Goal: Task Accomplishment & Management: Use online tool/utility

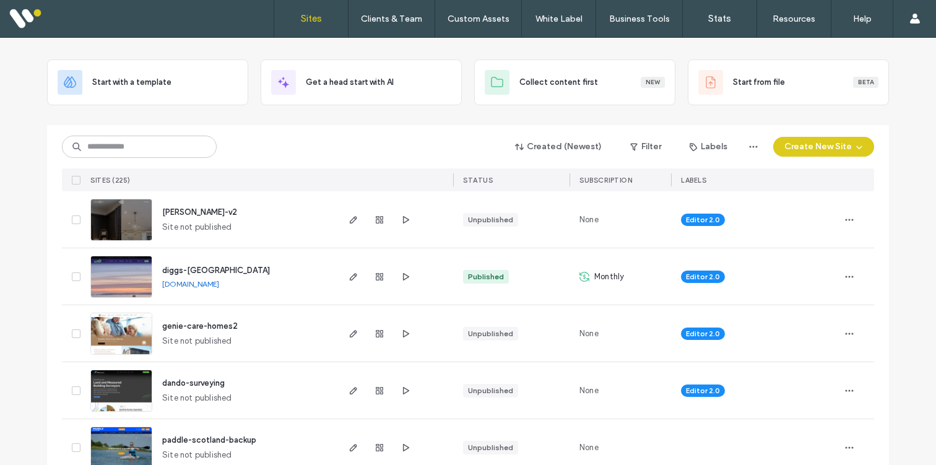
scroll to position [43, 0]
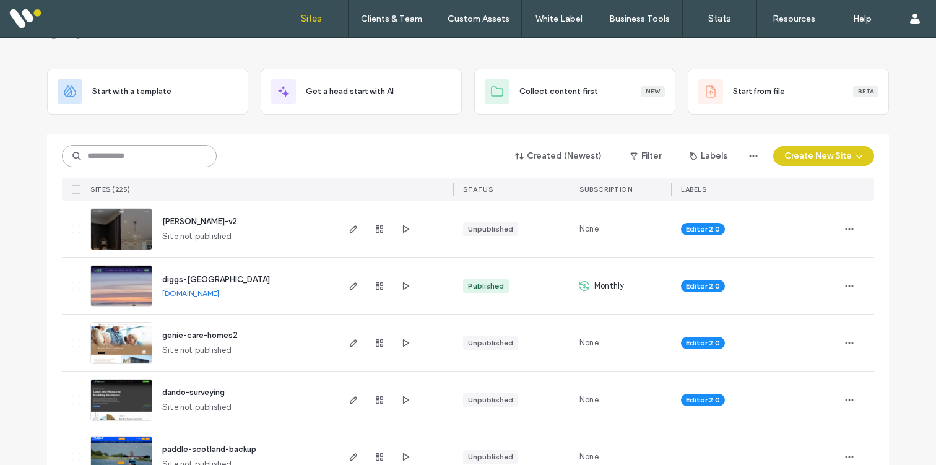
click at [121, 151] on input at bounding box center [139, 156] width 155 height 22
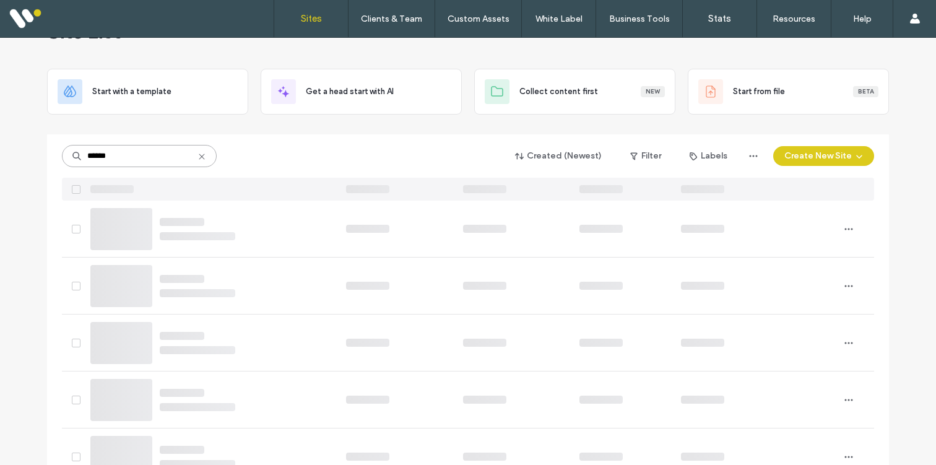
scroll to position [0, 0]
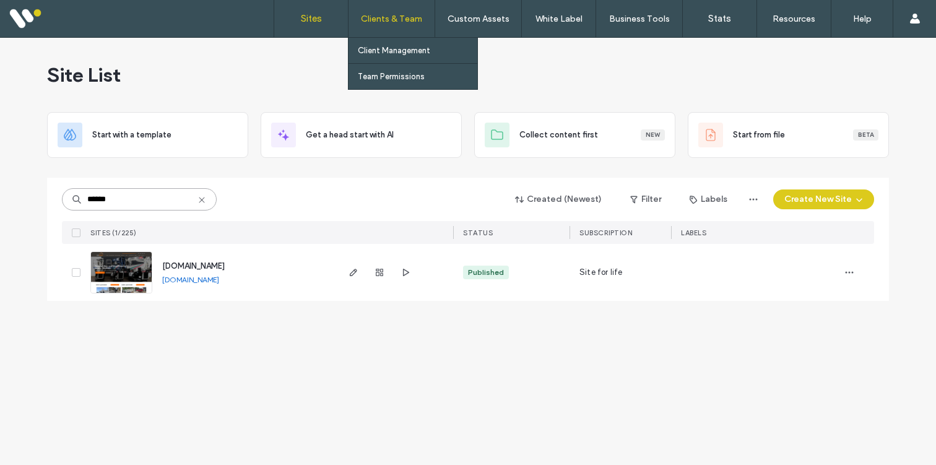
type input "******"
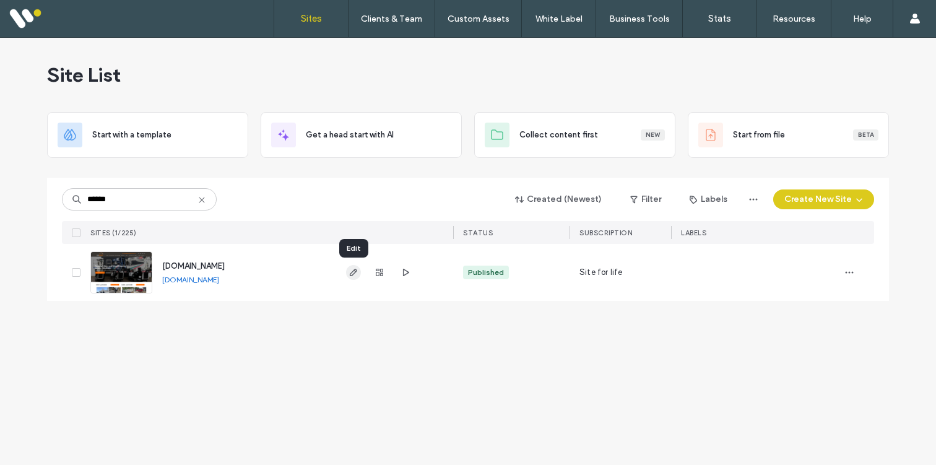
click at [355, 270] on icon "button" at bounding box center [354, 272] width 10 height 10
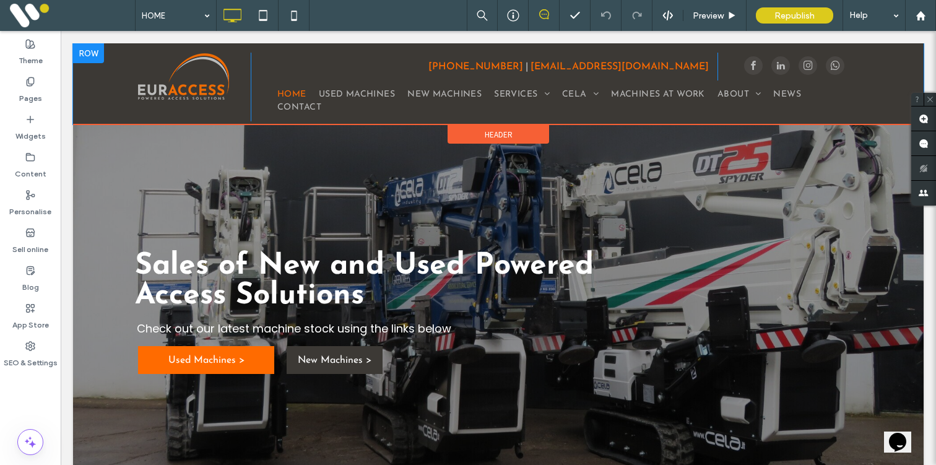
click at [92, 54] on div at bounding box center [88, 53] width 31 height 20
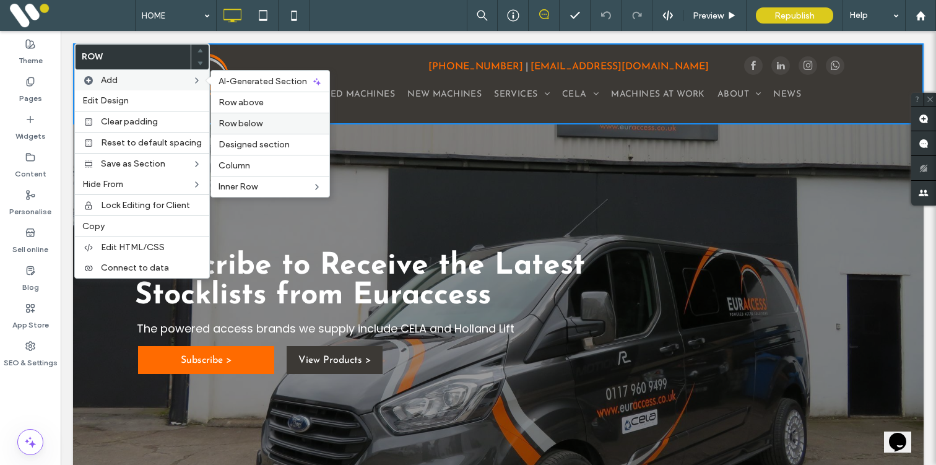
click at [230, 124] on span "Row below" at bounding box center [241, 123] width 44 height 11
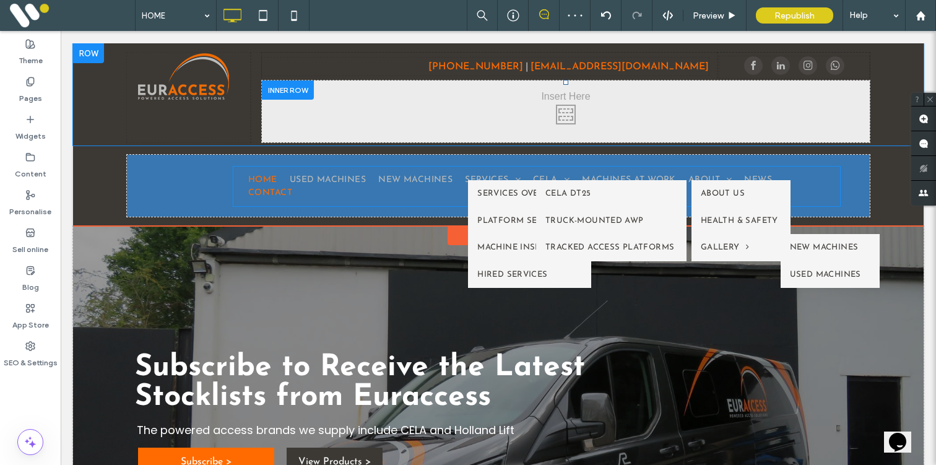
drag, startPoint x: 300, startPoint y: 102, endPoint x: 271, endPoint y: 188, distance: 90.3
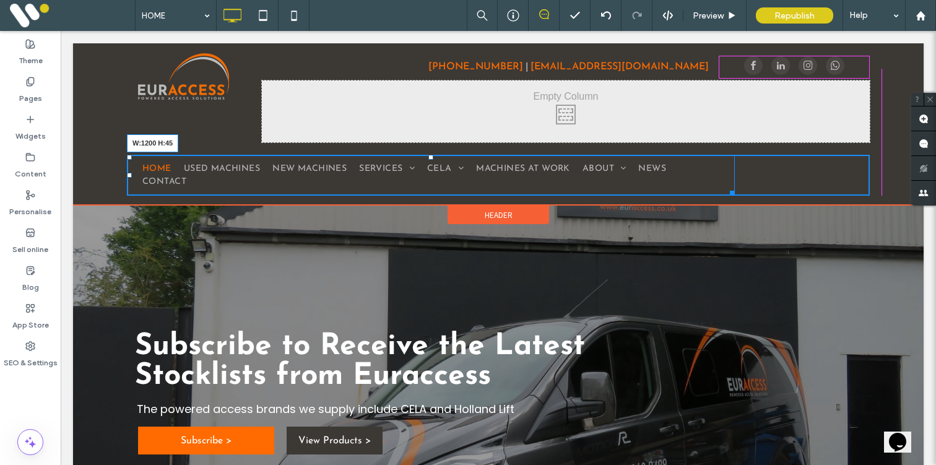
drag, startPoint x: 742, startPoint y: 191, endPoint x: 870, endPoint y: 183, distance: 127.8
click at [870, 183] on div "Click To Paste Click To Paste HOME USED MACHINES NEW MACHINES SERVICES SERVICES…" at bounding box center [498, 175] width 851 height 59
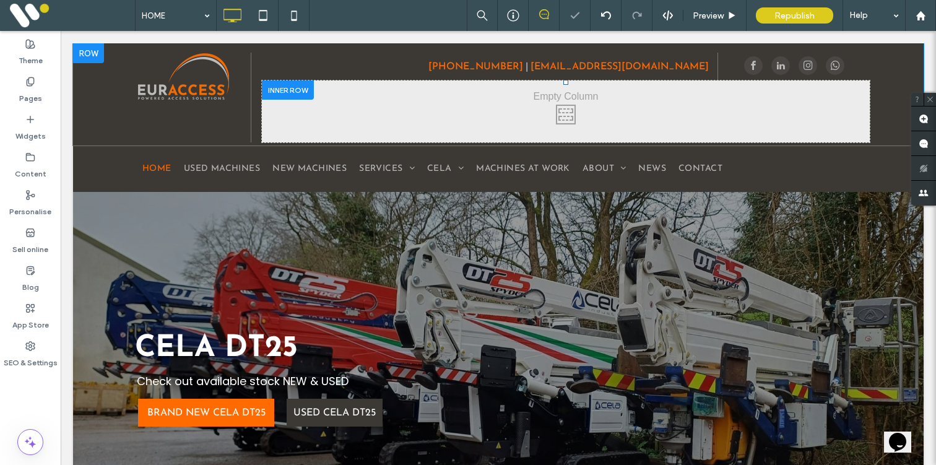
click at [288, 90] on div at bounding box center [288, 89] width 52 height 19
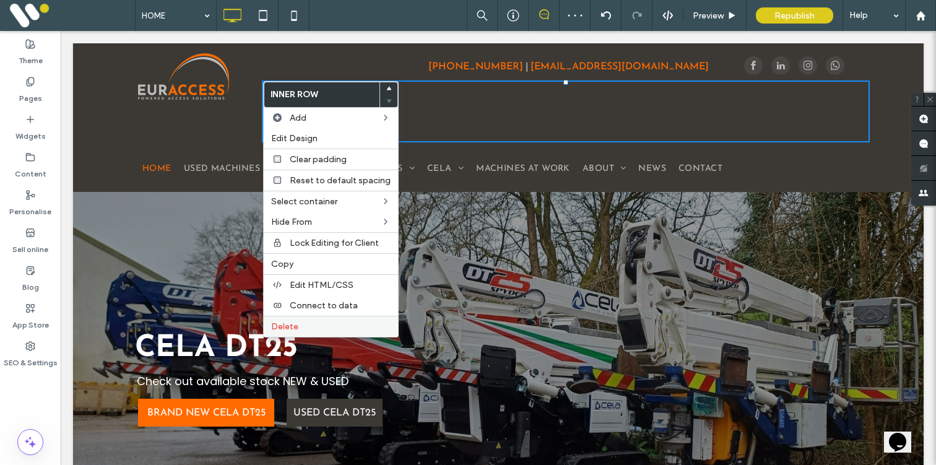
click at [302, 329] on label "Delete" at bounding box center [330, 326] width 119 height 11
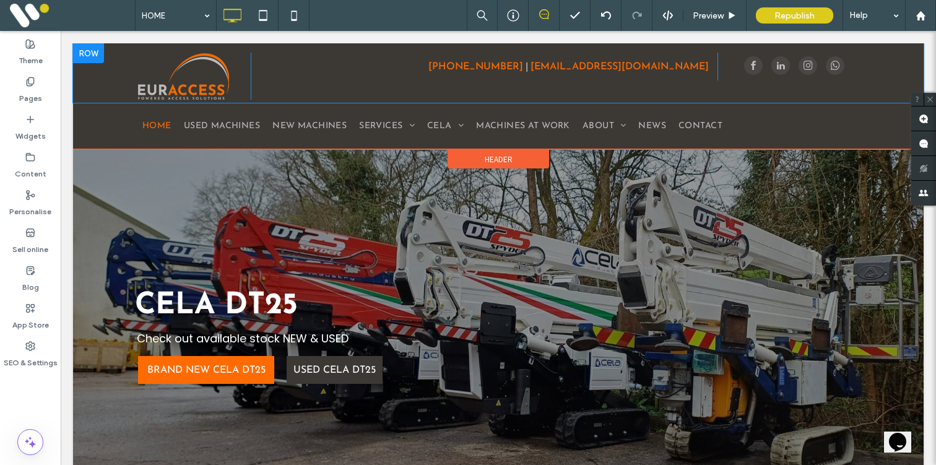
click at [93, 50] on div at bounding box center [88, 53] width 31 height 20
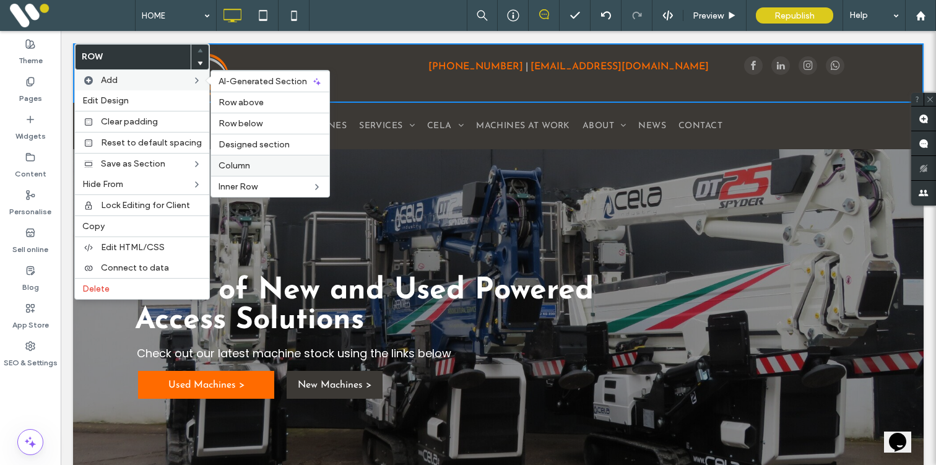
click at [241, 161] on span "Column" at bounding box center [235, 165] width 32 height 11
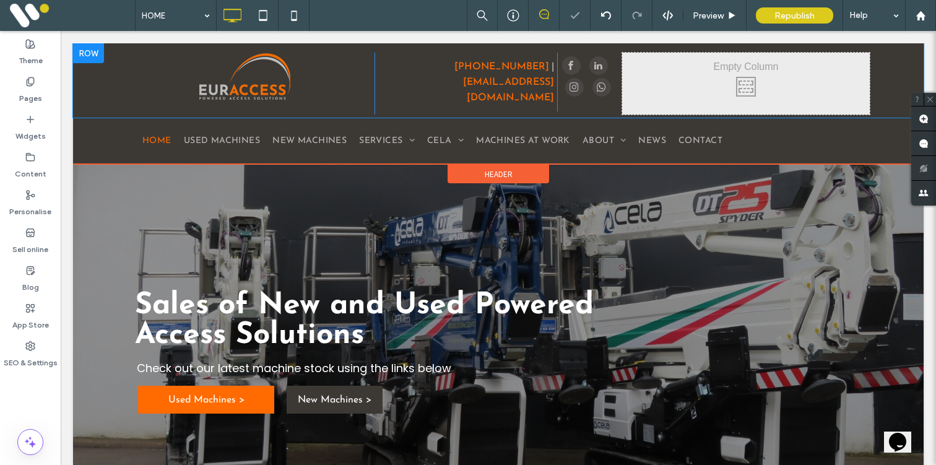
click at [95, 54] on div at bounding box center [88, 53] width 31 height 20
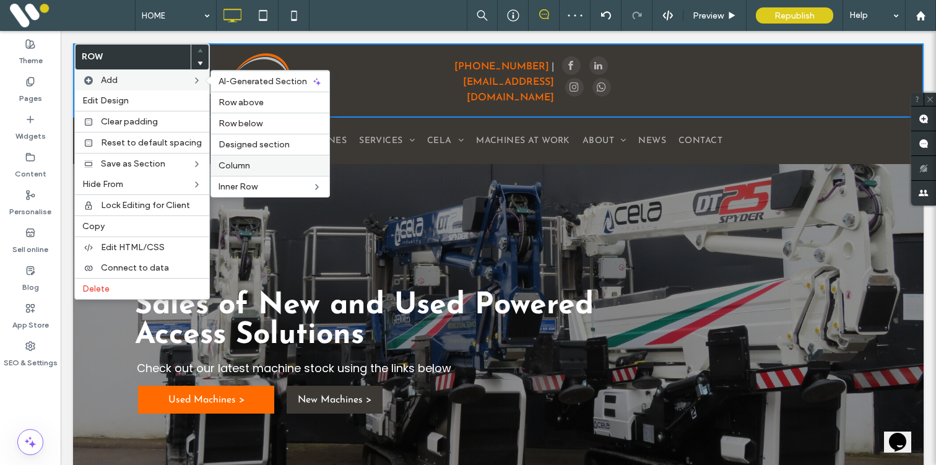
click at [261, 168] on label "Column" at bounding box center [270, 165] width 103 height 11
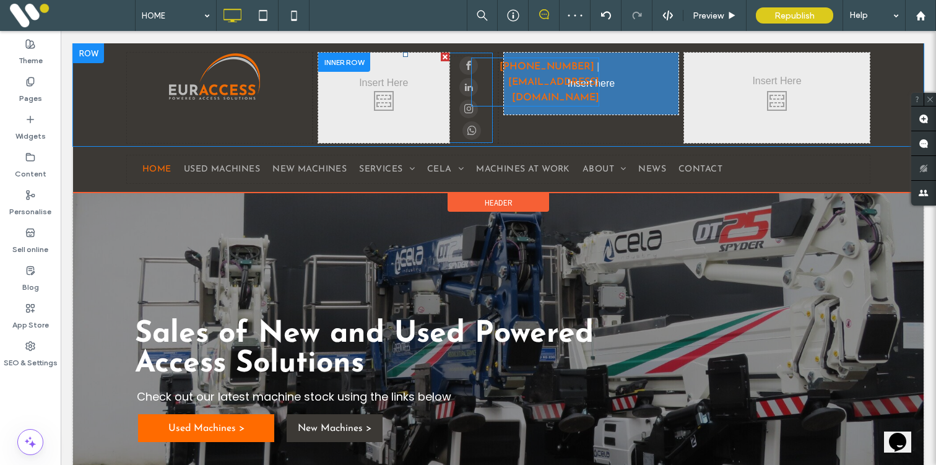
drag, startPoint x: 407, startPoint y: 79, endPoint x: 560, endPoint y: 79, distance: 152.9
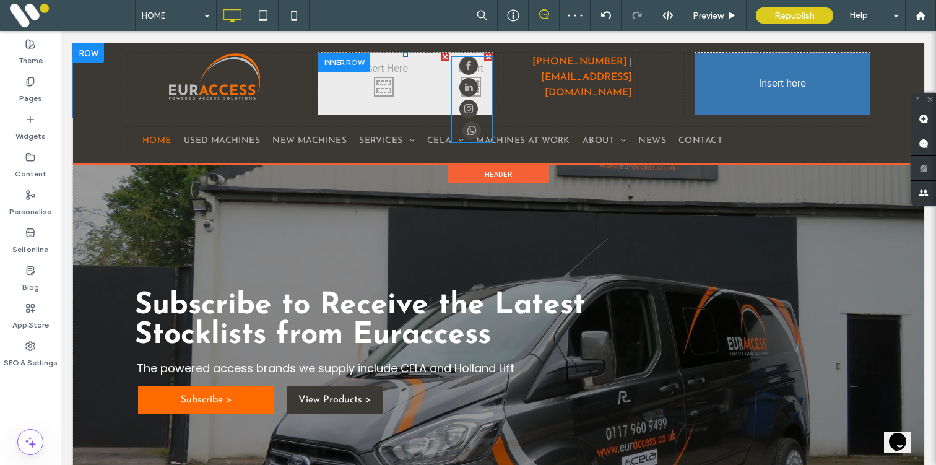
drag, startPoint x: 471, startPoint y: 83, endPoint x: 705, endPoint y: 84, distance: 234.0
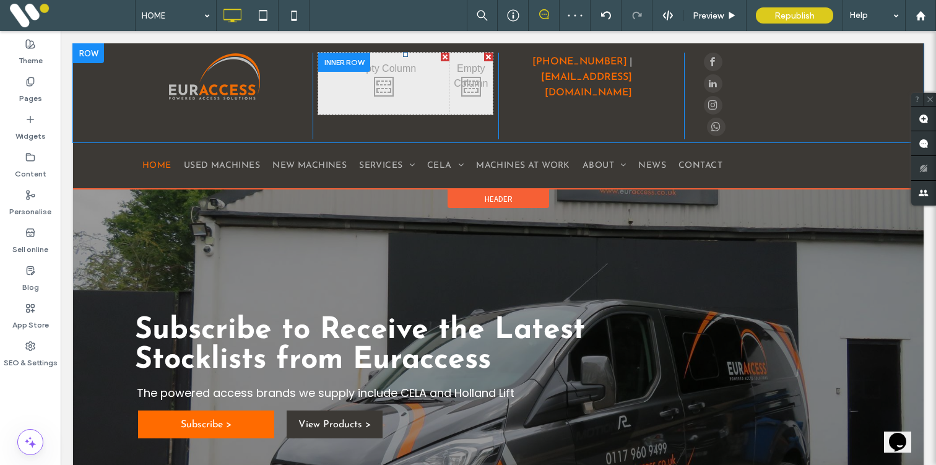
click at [340, 61] on div at bounding box center [344, 62] width 52 height 19
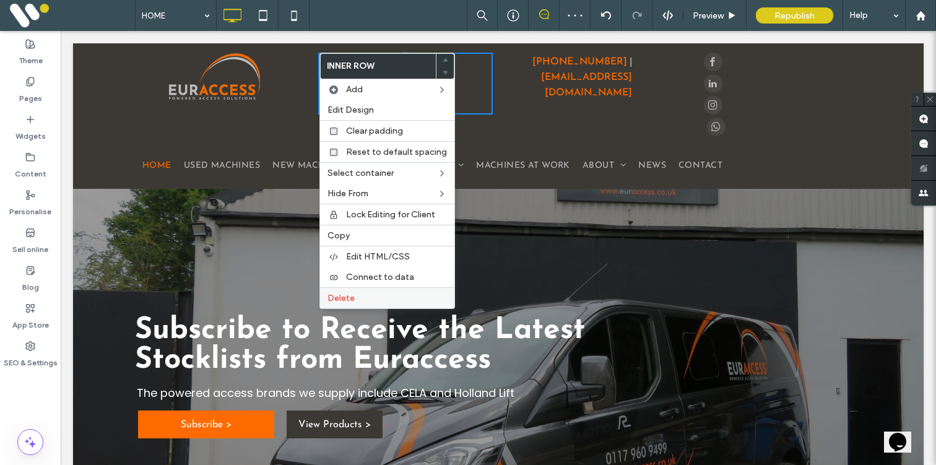
click at [340, 297] on span "Delete" at bounding box center [341, 298] width 27 height 11
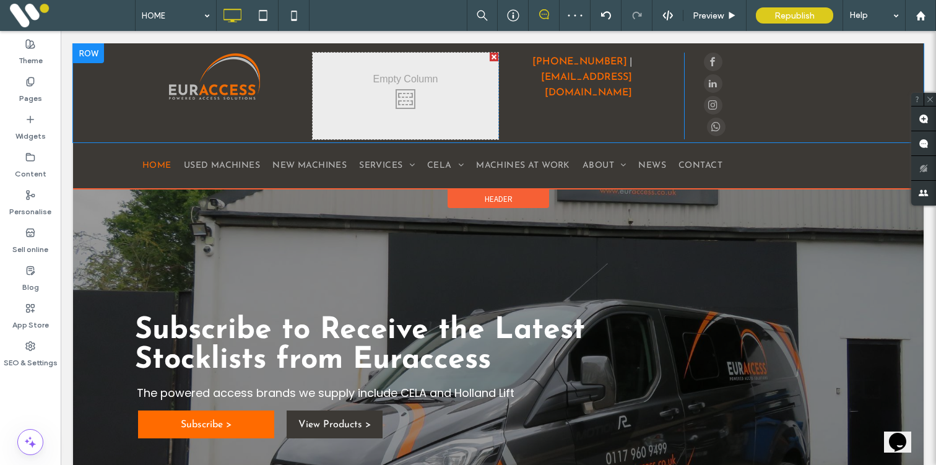
click at [492, 55] on div at bounding box center [494, 57] width 9 height 9
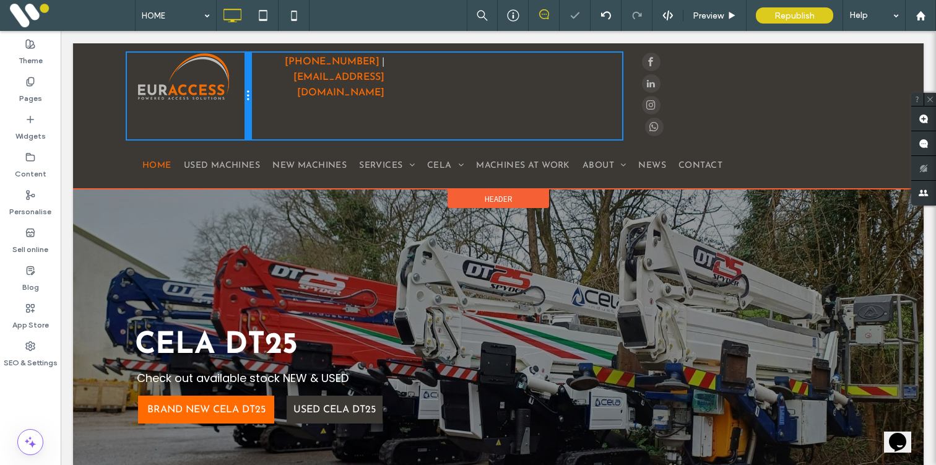
drag, startPoint x: 372, startPoint y: 92, endPoint x: 245, endPoint y: 92, distance: 127.5
click at [245, 92] on div at bounding box center [248, 96] width 6 height 87
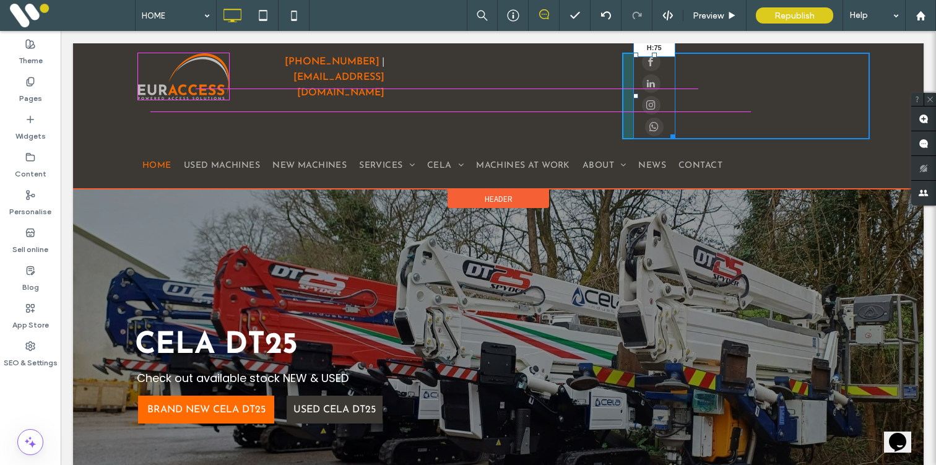
drag, startPoint x: 669, startPoint y: 132, endPoint x: 732, endPoint y: 114, distance: 65.7
click at [732, 114] on div "Click To Paste Click To Paste Click To Paste [PHONE_NUMBER] | [EMAIL_ADDRESS][D…" at bounding box center [498, 116] width 851 height 146
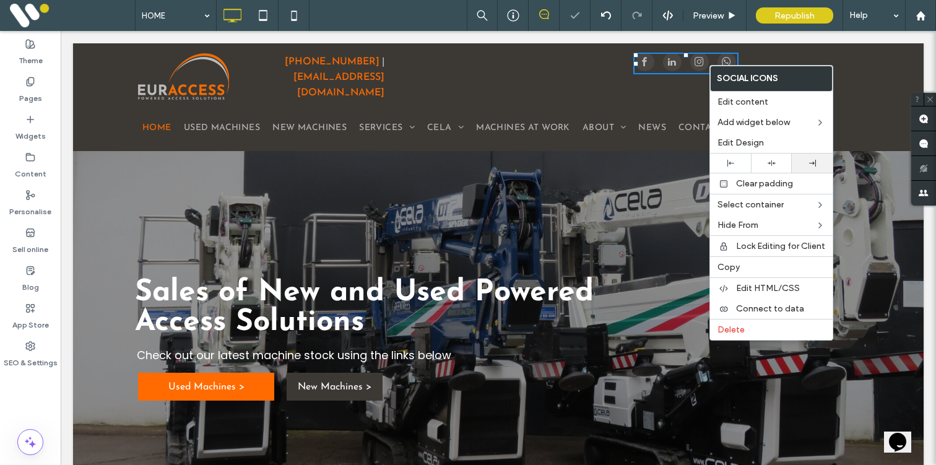
click at [809, 167] on div at bounding box center [812, 163] width 41 height 19
click at [637, 75] on div "Click To Paste Click To Paste" at bounding box center [746, 77] width 248 height 49
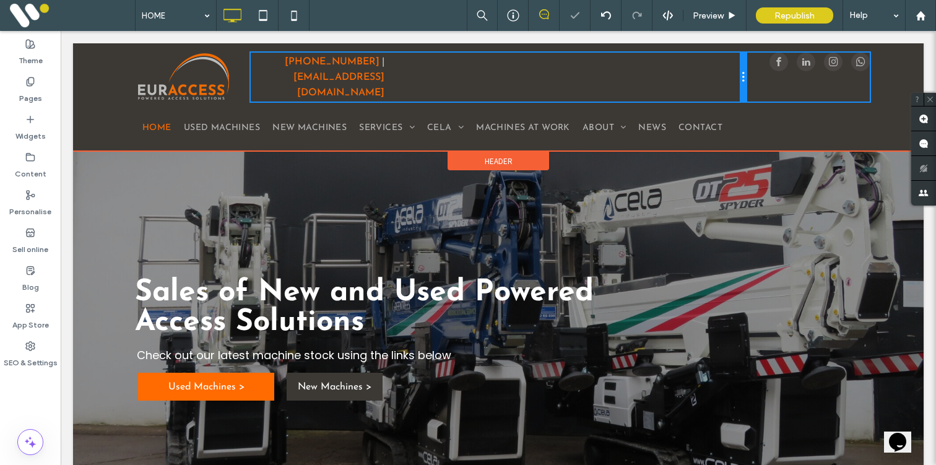
drag, startPoint x: 622, startPoint y: 72, endPoint x: 728, endPoint y: 70, distance: 106.5
click at [728, 70] on div "Click To Paste Click To Paste [PHONE_NUMBER] | [EMAIL_ADDRESS][DOMAIN_NAME]" at bounding box center [498, 77] width 495 height 49
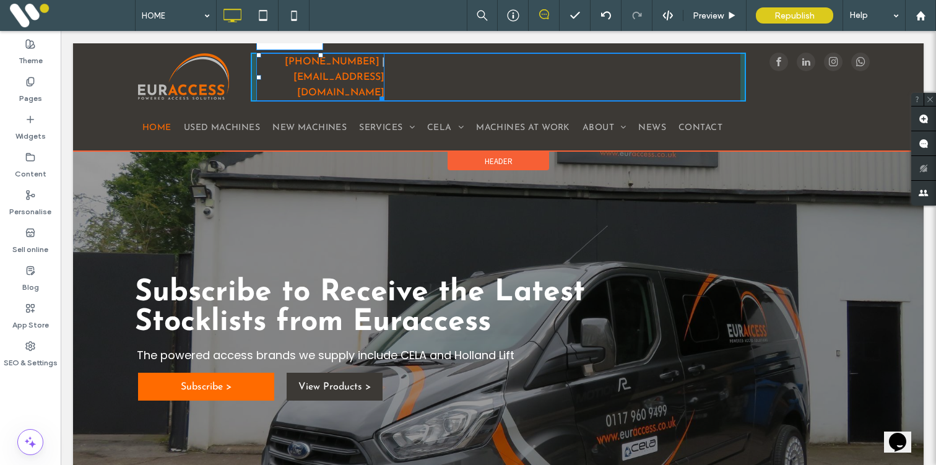
drag, startPoint x: 380, startPoint y: 84, endPoint x: 595, endPoint y: 69, distance: 215.4
click at [385, 92] on div at bounding box center [379, 96] width 9 height 9
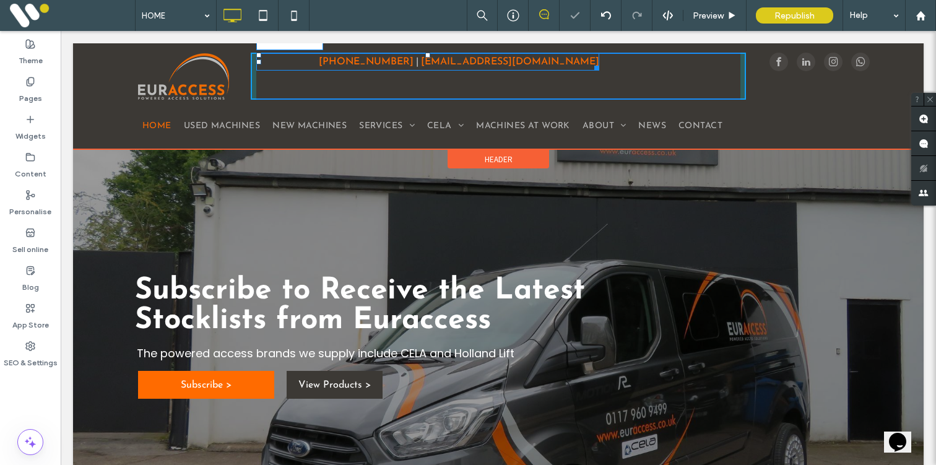
click at [597, 69] on div at bounding box center [594, 65] width 9 height 9
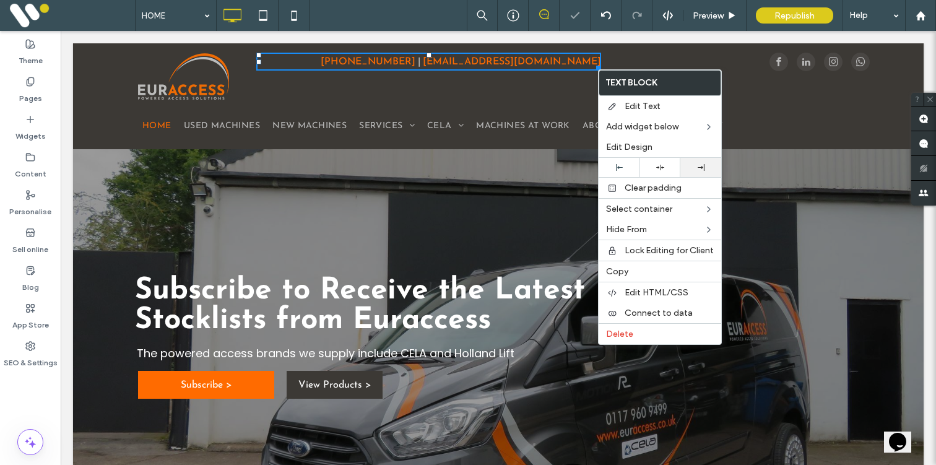
click at [697, 163] on div at bounding box center [700, 167] width 41 height 19
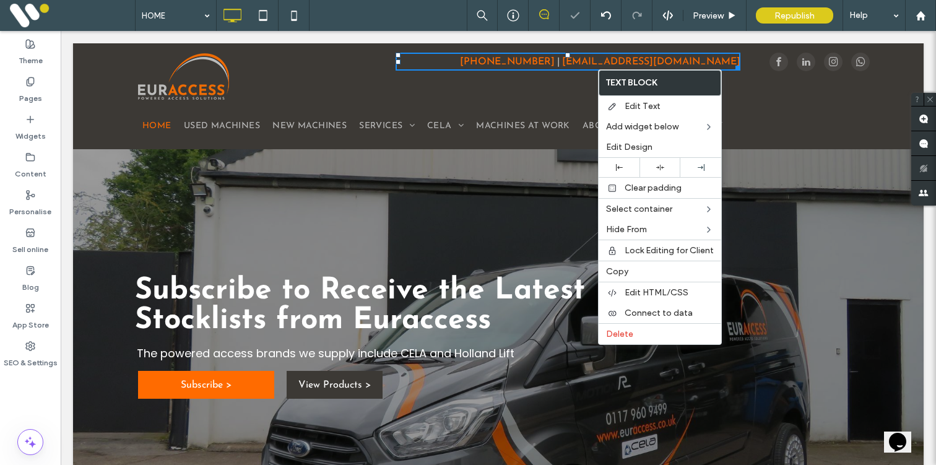
click at [520, 108] on div "Click To Paste Click To Paste HOME USED MACHINES NEW MACHINES SERVICES SERVICES…" at bounding box center [498, 126] width 851 height 46
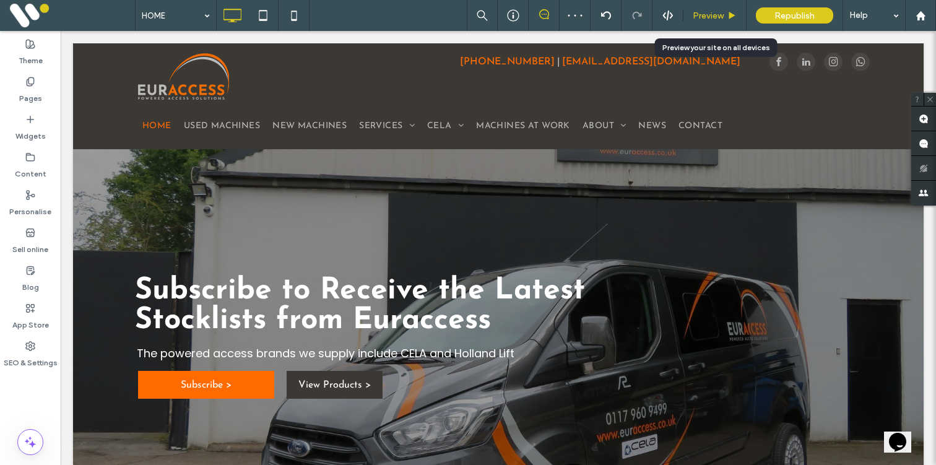
click at [703, 14] on span "Preview" at bounding box center [708, 16] width 31 height 11
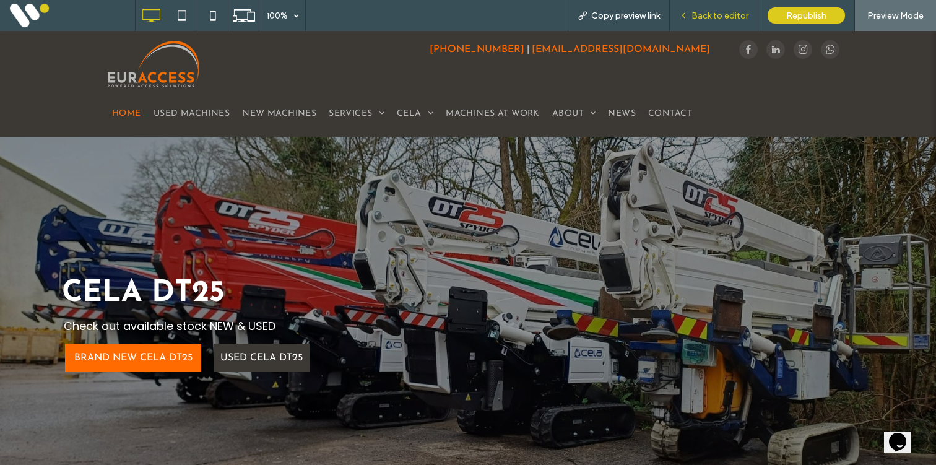
click at [714, 11] on span "Back to editor" at bounding box center [720, 16] width 57 height 11
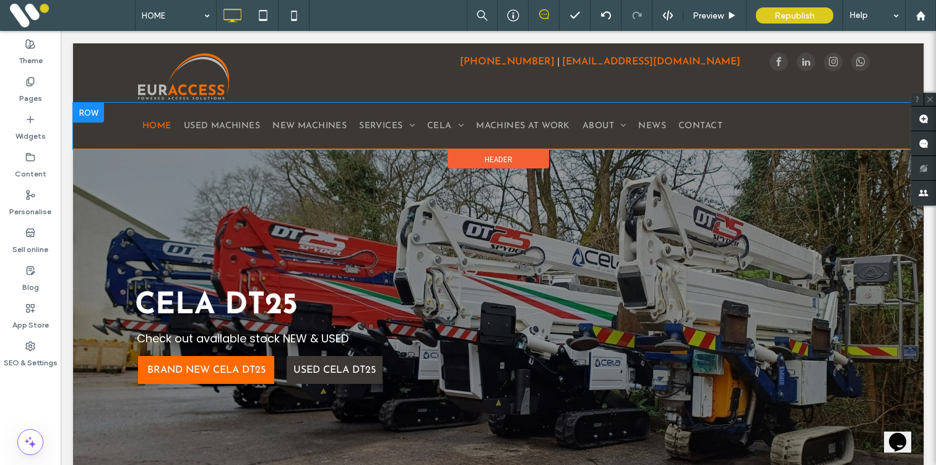
click at [100, 111] on div at bounding box center [88, 113] width 31 height 20
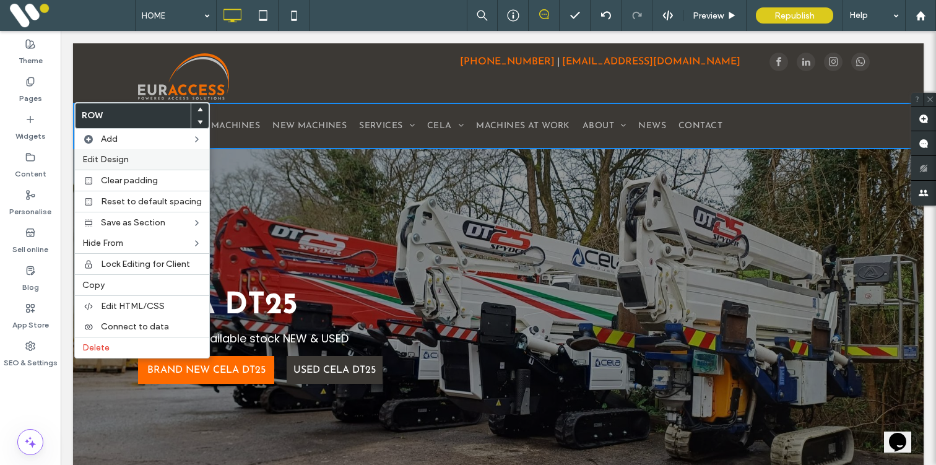
click at [109, 159] on span "Edit Design" at bounding box center [105, 159] width 46 height 11
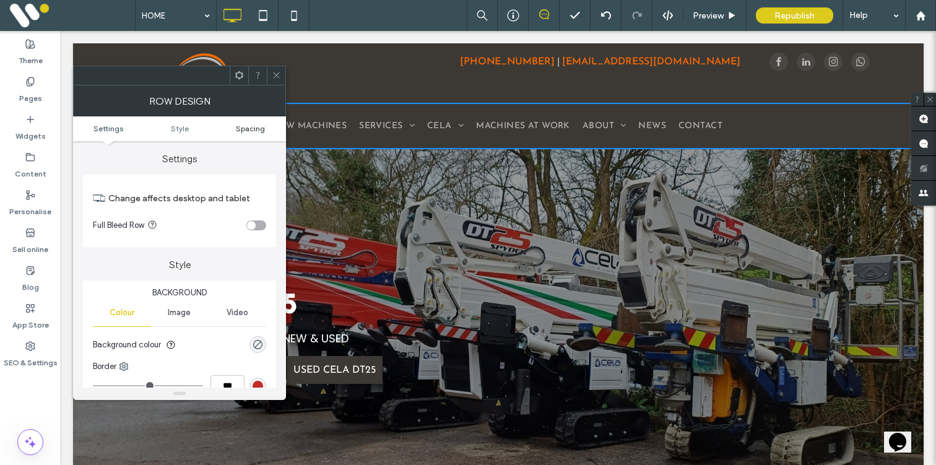
click at [248, 128] on span "Spacing" at bounding box center [250, 128] width 29 height 9
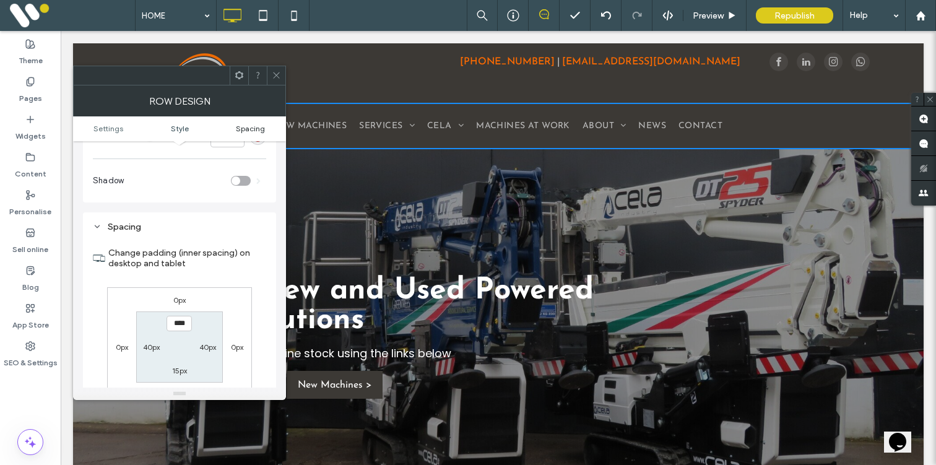
scroll to position [311, 0]
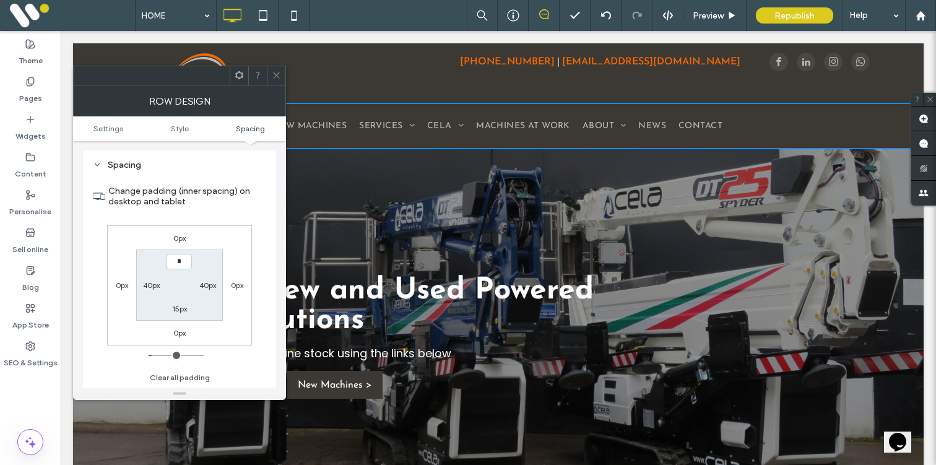
type input "**"
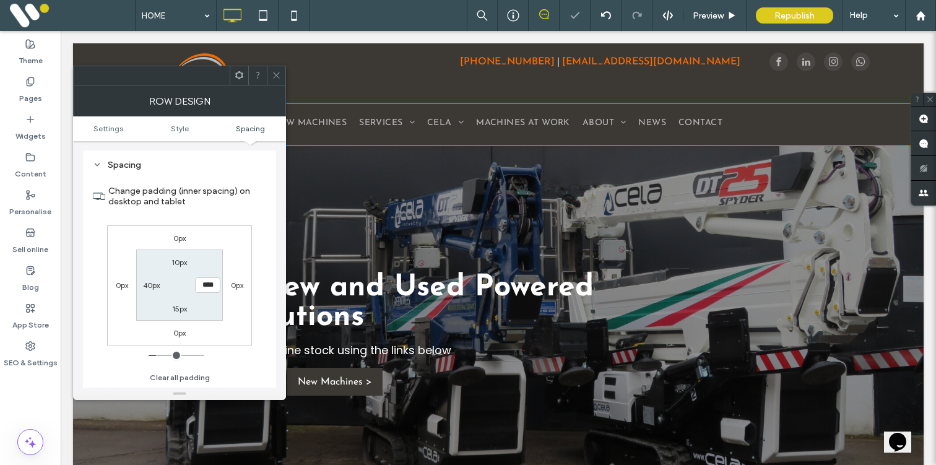
type input "**"
click at [275, 70] on span at bounding box center [276, 75] width 9 height 19
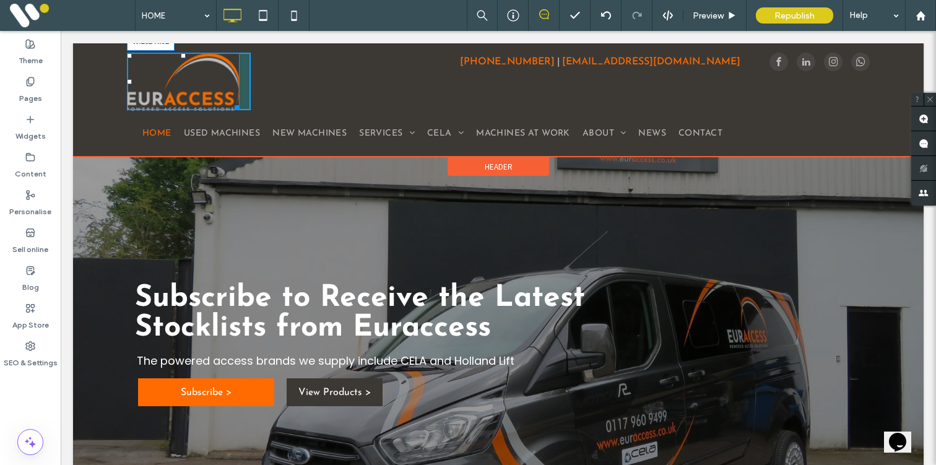
drag, startPoint x: 224, startPoint y: 97, endPoint x: 250, endPoint y: 101, distance: 26.4
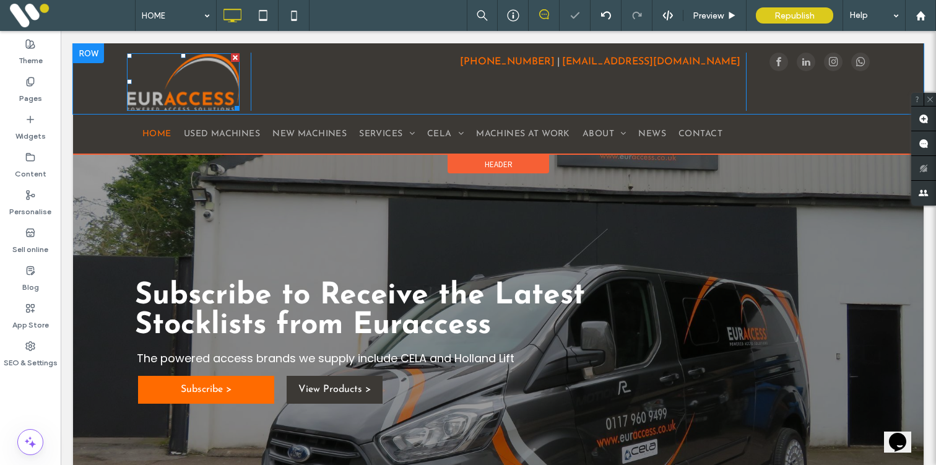
click at [218, 95] on img at bounding box center [183, 82] width 113 height 58
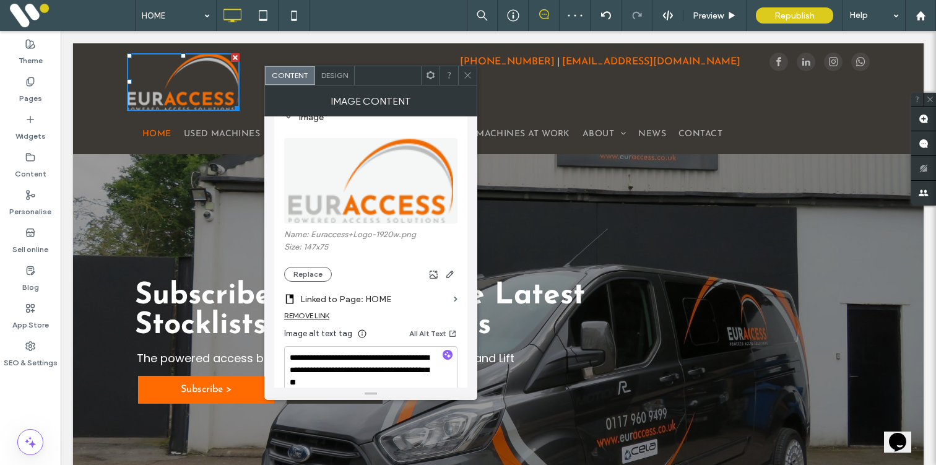
scroll to position [54, 0]
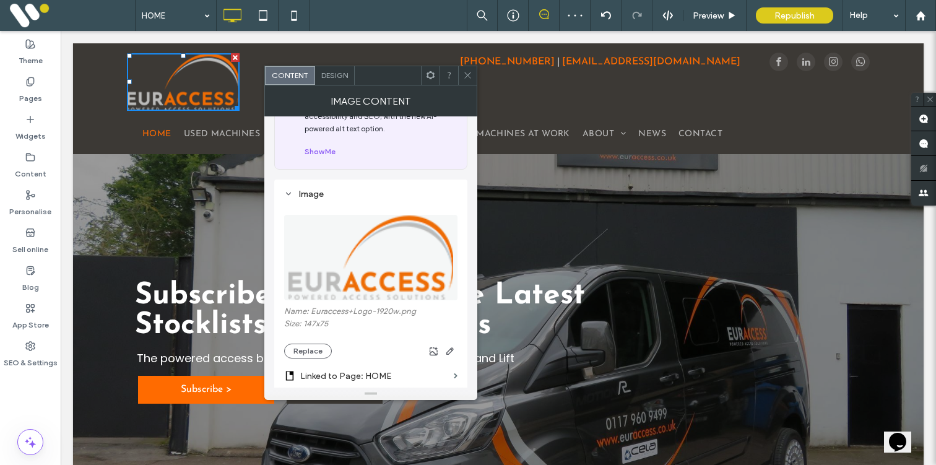
click at [329, 77] on span "Design" at bounding box center [334, 75] width 27 height 9
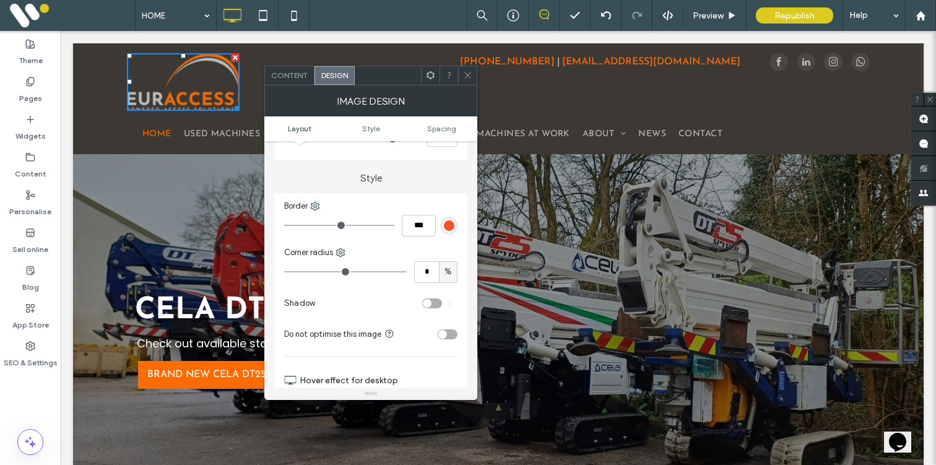
scroll to position [295, 0]
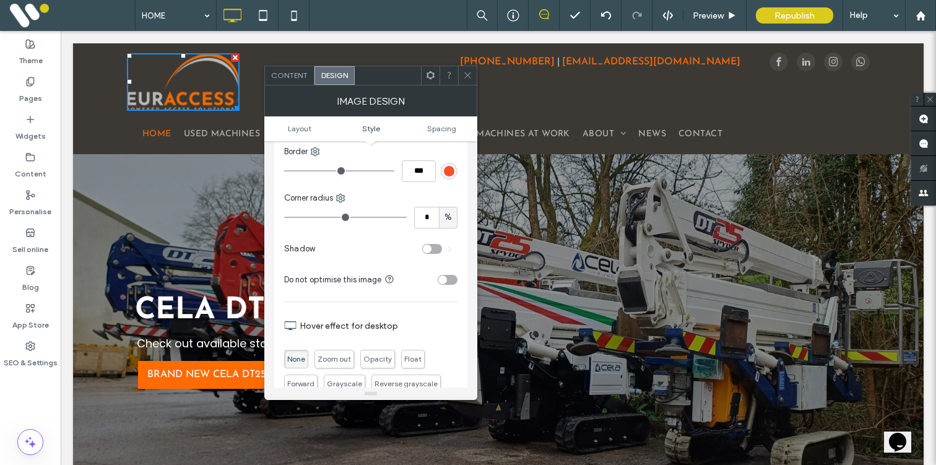
click at [453, 281] on div "toggle" at bounding box center [448, 280] width 20 height 10
click at [296, 69] on div "Content" at bounding box center [290, 75] width 50 height 19
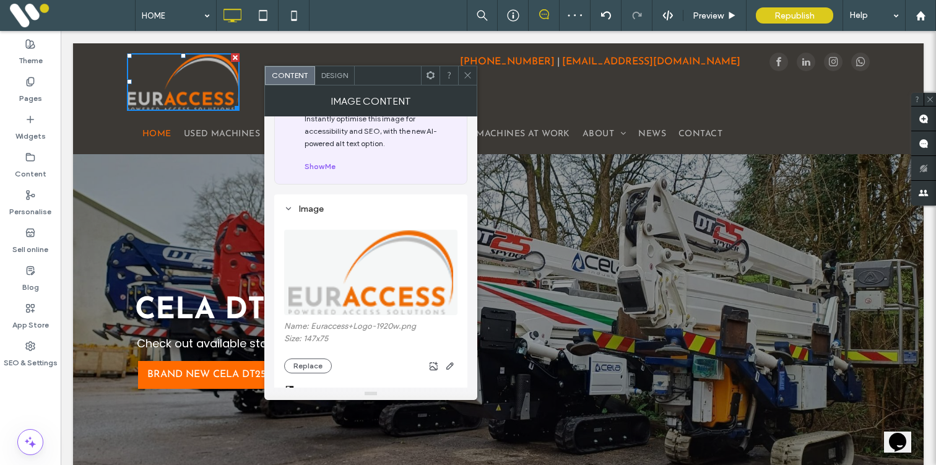
scroll to position [82, 0]
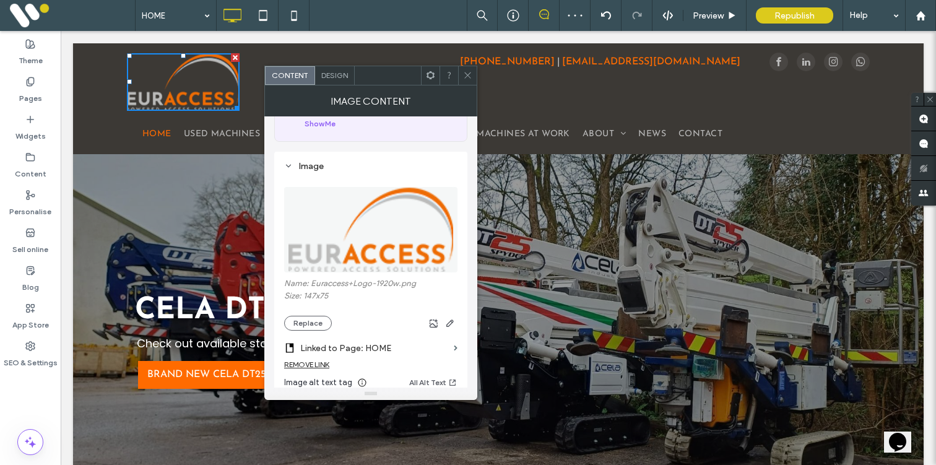
click at [341, 72] on span "Design" at bounding box center [334, 75] width 27 height 9
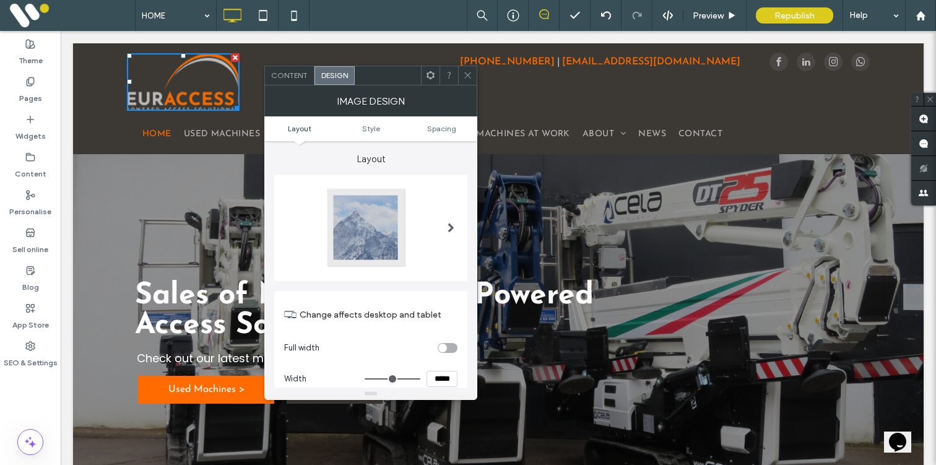
click at [441, 381] on input "*****" at bounding box center [442, 379] width 31 height 16
type input "*****"
type input "***"
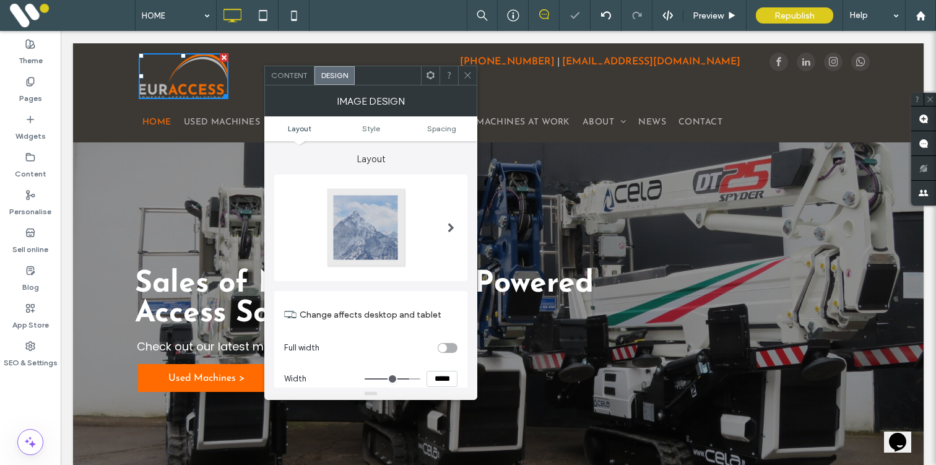
click at [466, 80] on span at bounding box center [467, 75] width 9 height 19
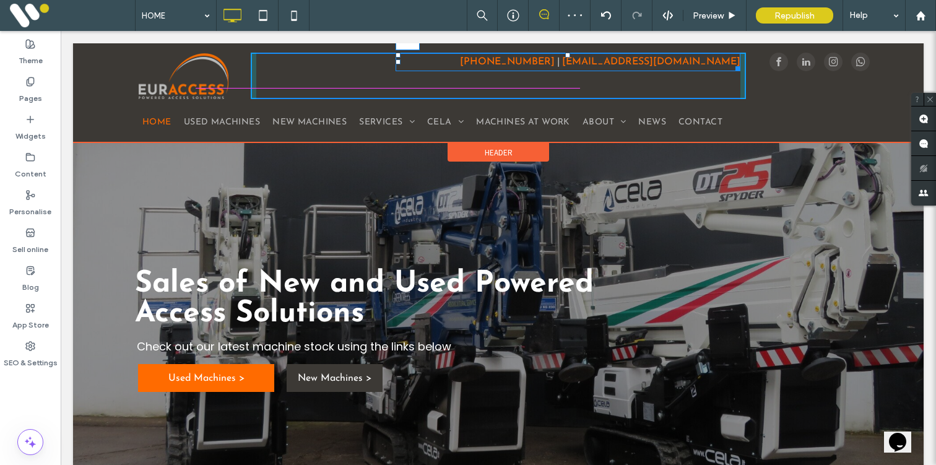
drag, startPoint x: 567, startPoint y: 53, endPoint x: 568, endPoint y: 66, distance: 13.6
click at [568, 58] on div at bounding box center [567, 55] width 5 height 5
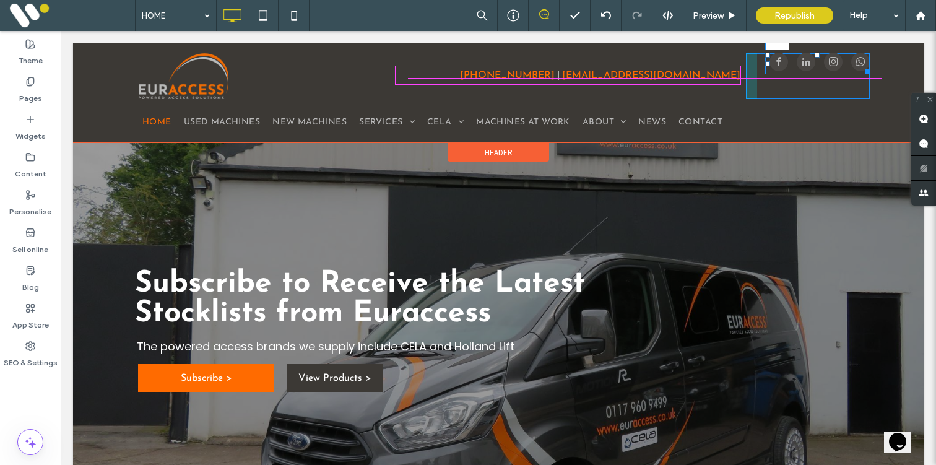
drag, startPoint x: 819, startPoint y: 56, endPoint x: 819, endPoint y: 69, distance: 13.0
click at [819, 58] on div at bounding box center [817, 55] width 5 height 5
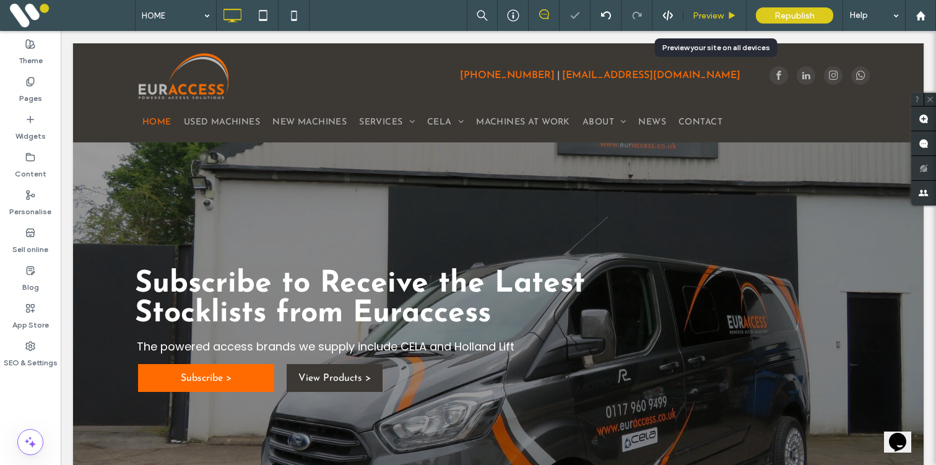
click at [724, 17] on div "Preview" at bounding box center [715, 16] width 63 height 11
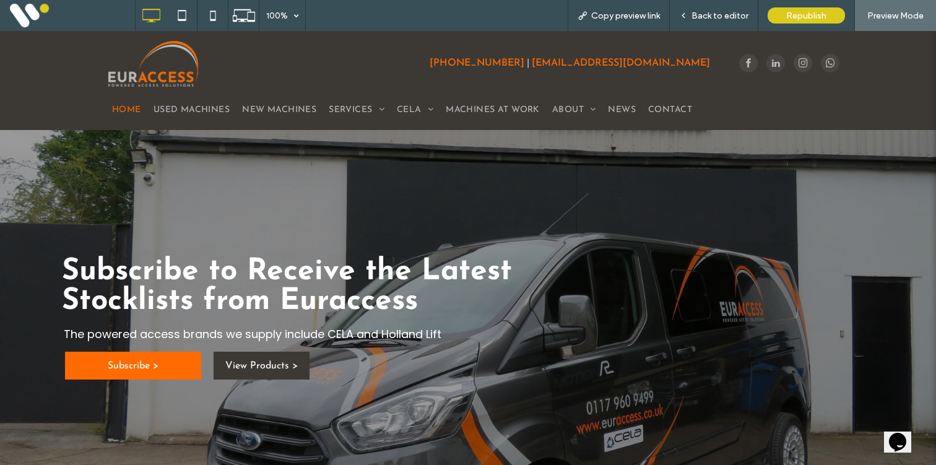
click at [724, 17] on span "Back to editor" at bounding box center [720, 16] width 57 height 11
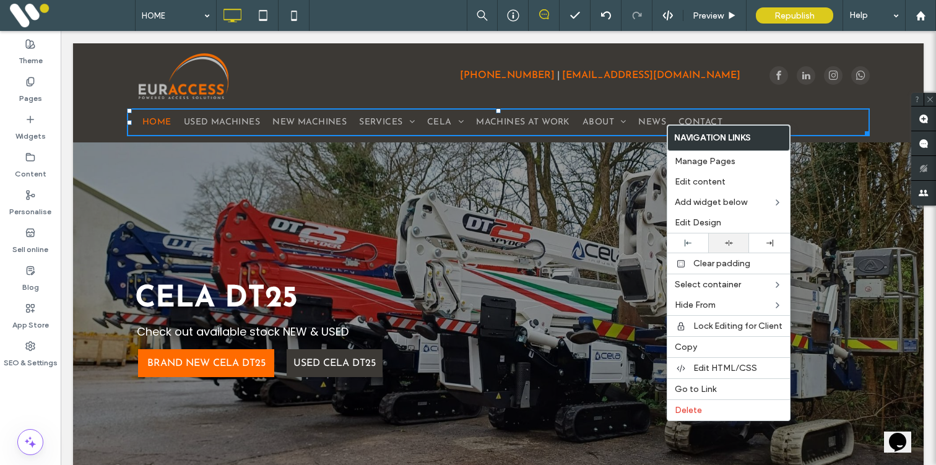
click at [726, 241] on use at bounding box center [729, 243] width 8 height 6
click at [528, 97] on div "Click To Paste Click To Paste [PHONE_NUMBER] | [EMAIL_ADDRESS][DOMAIN_NAME]" at bounding box center [498, 76] width 495 height 46
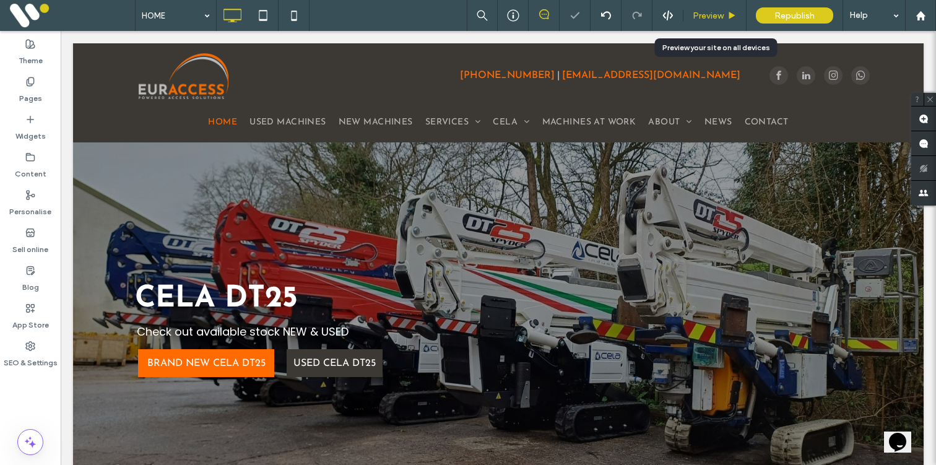
click at [702, 16] on span "Preview" at bounding box center [708, 16] width 31 height 11
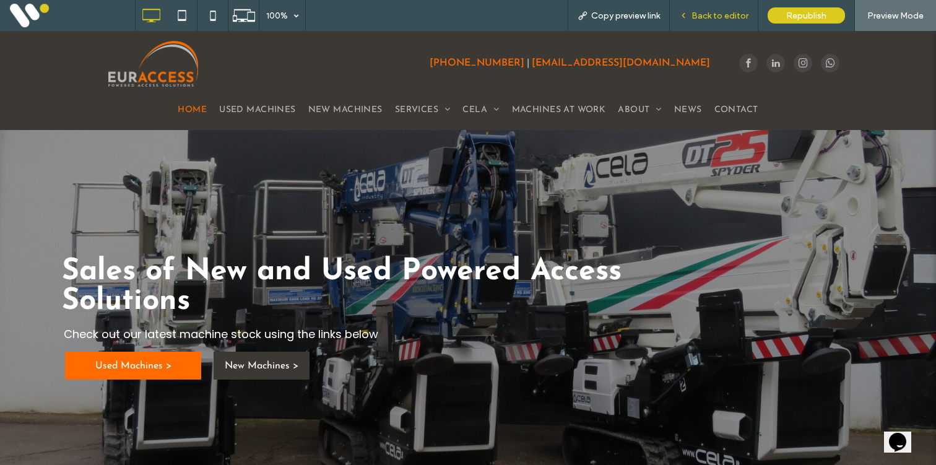
click at [714, 17] on span "Back to editor" at bounding box center [720, 16] width 57 height 11
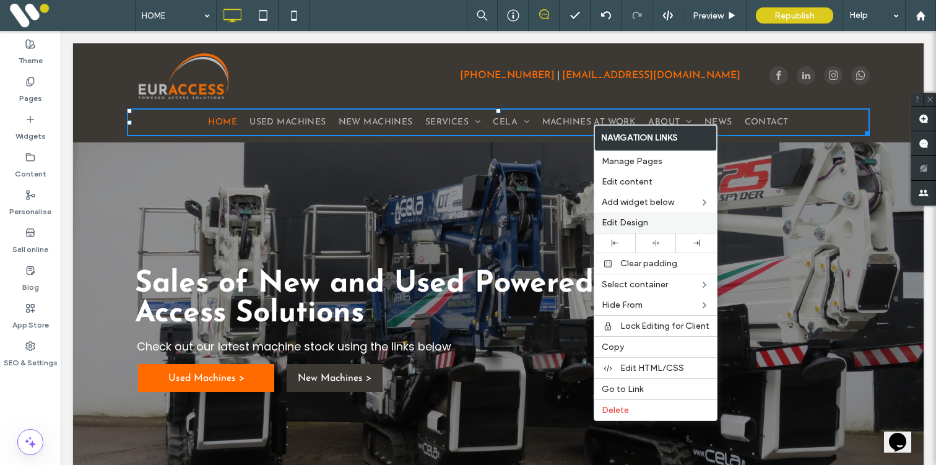
click at [620, 218] on span "Edit Design" at bounding box center [625, 222] width 46 height 11
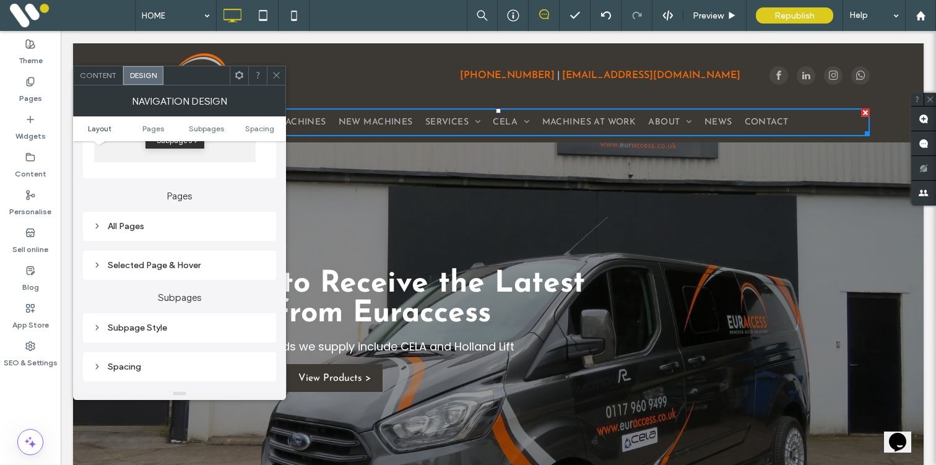
click at [210, 230] on div "All Pages" at bounding box center [179, 226] width 173 height 11
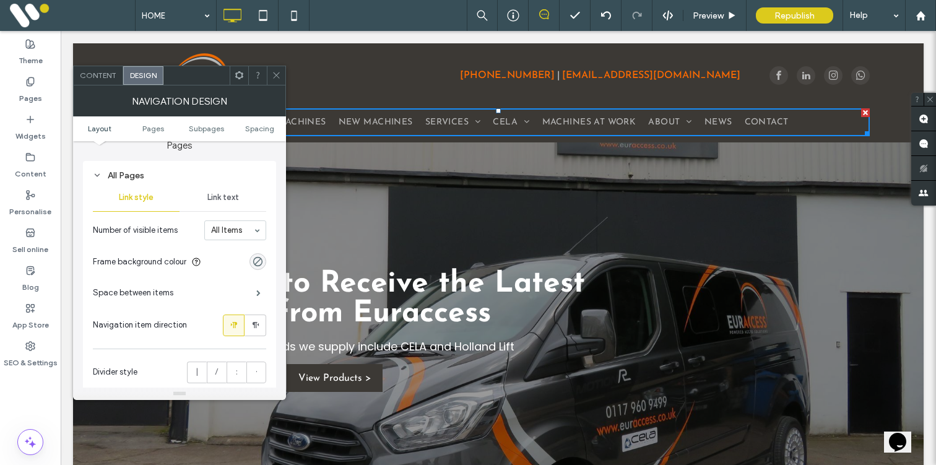
scroll to position [331, 0]
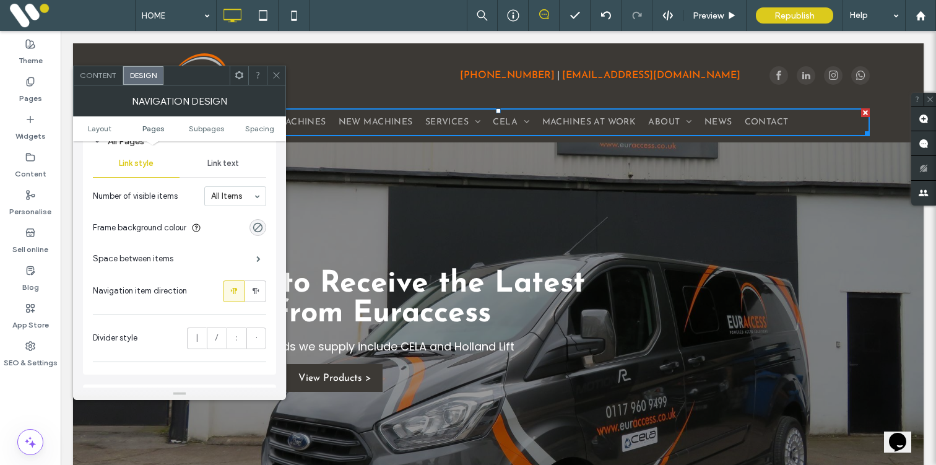
click at [216, 170] on div "Link text" at bounding box center [223, 163] width 87 height 27
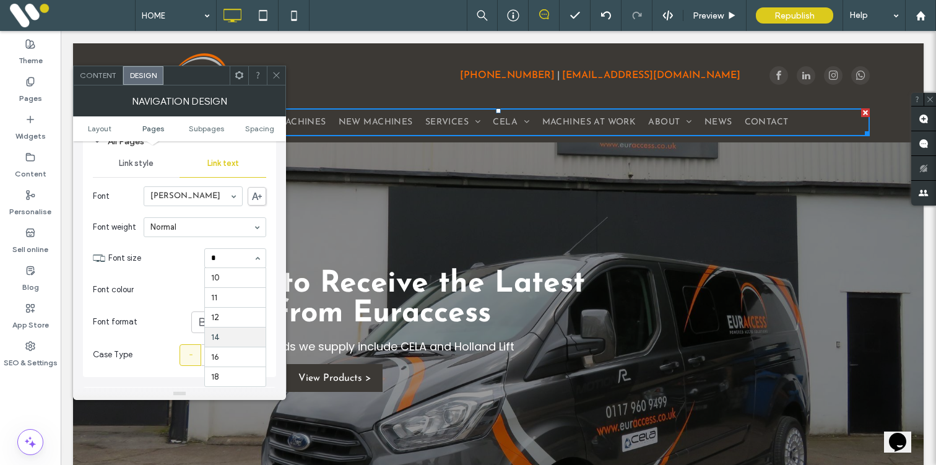
scroll to position [0, 0]
type input "**"
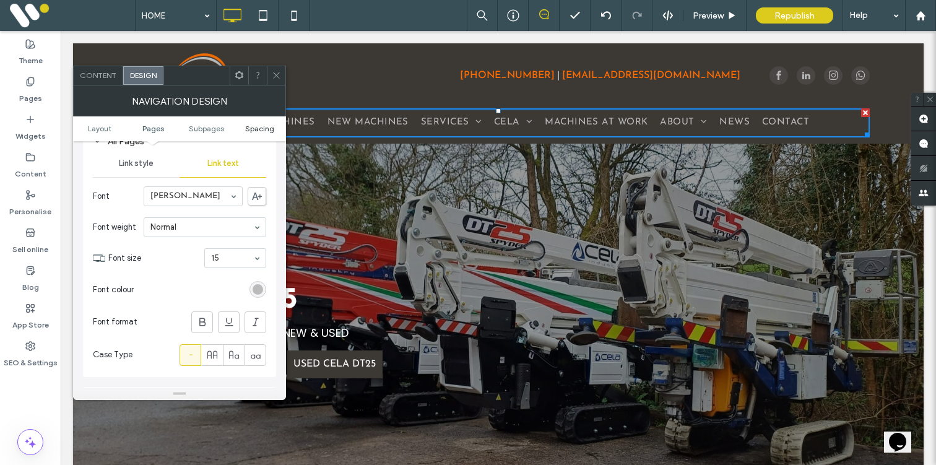
click at [254, 130] on span "Spacing" at bounding box center [259, 128] width 29 height 9
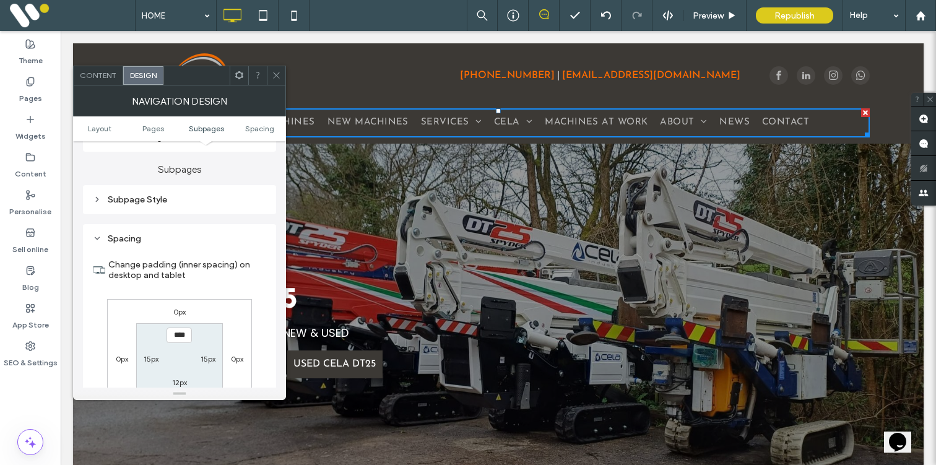
scroll to position [670, 0]
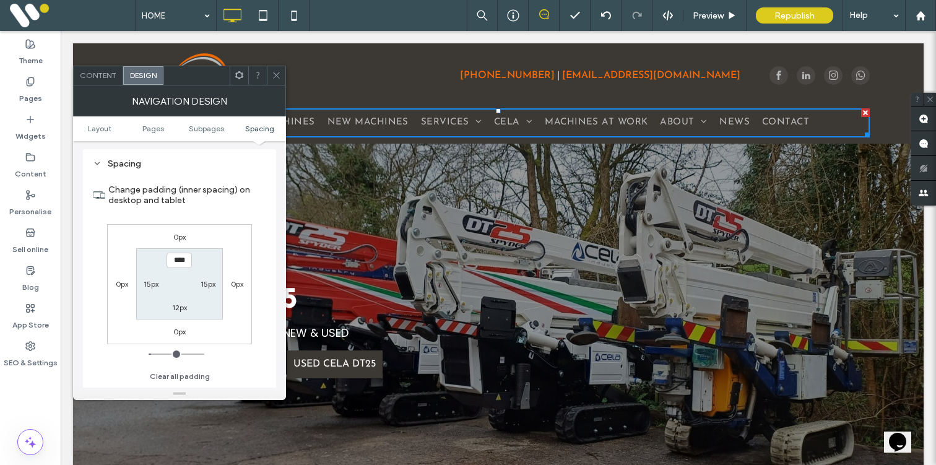
click at [274, 74] on use at bounding box center [276, 75] width 6 height 6
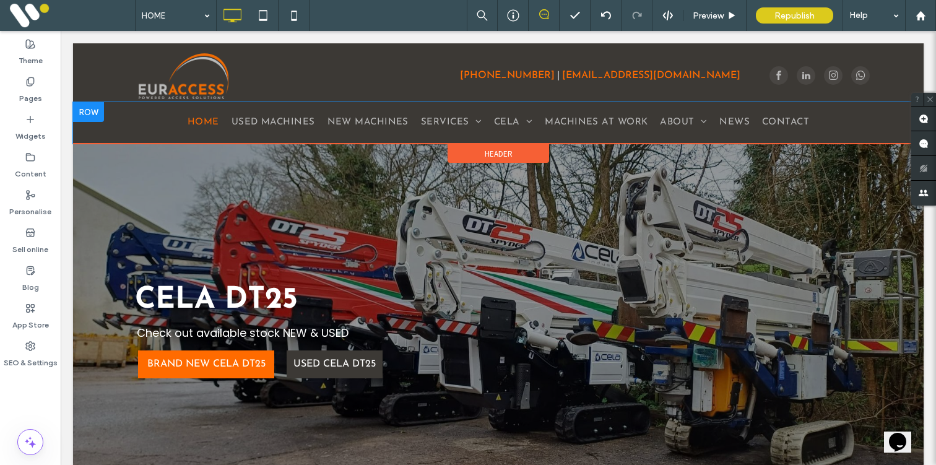
click at [84, 108] on div at bounding box center [88, 112] width 31 height 20
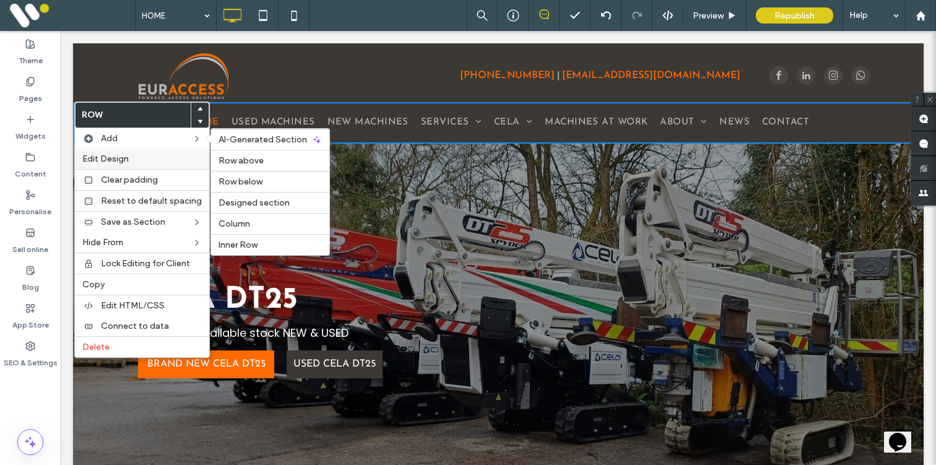
click at [108, 155] on span "Edit Design" at bounding box center [105, 159] width 46 height 11
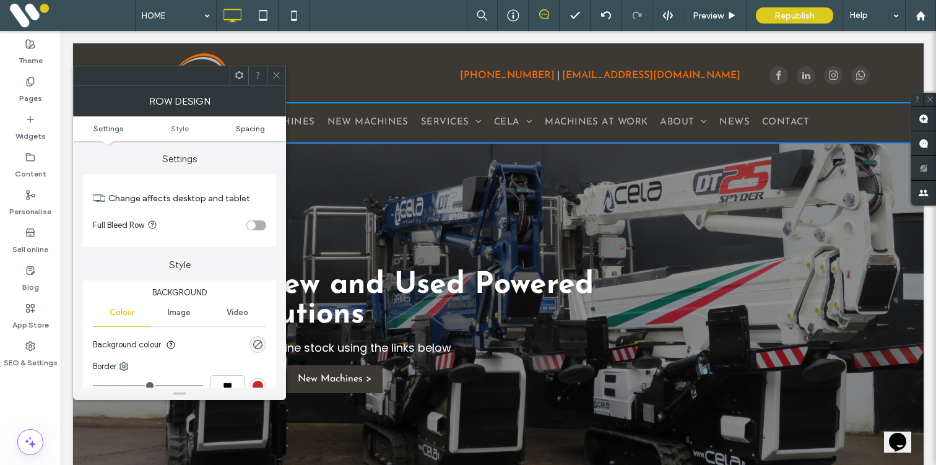
click at [244, 130] on span "Spacing" at bounding box center [250, 128] width 29 height 9
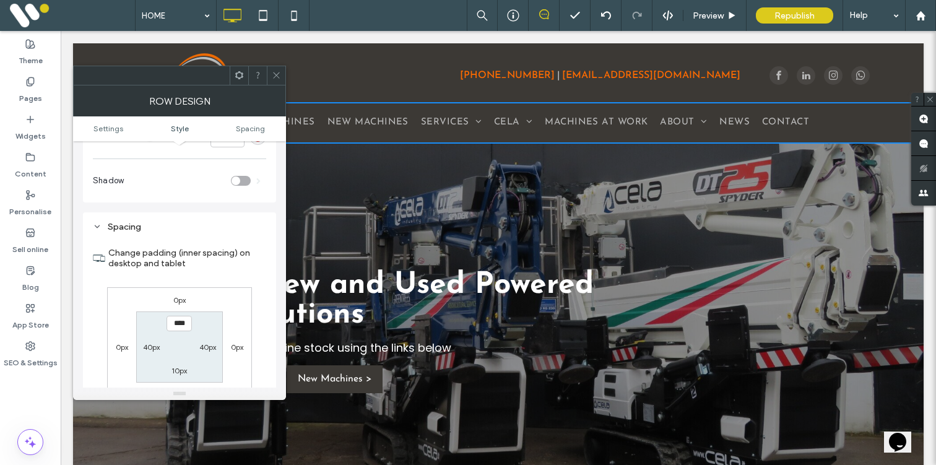
scroll to position [311, 0]
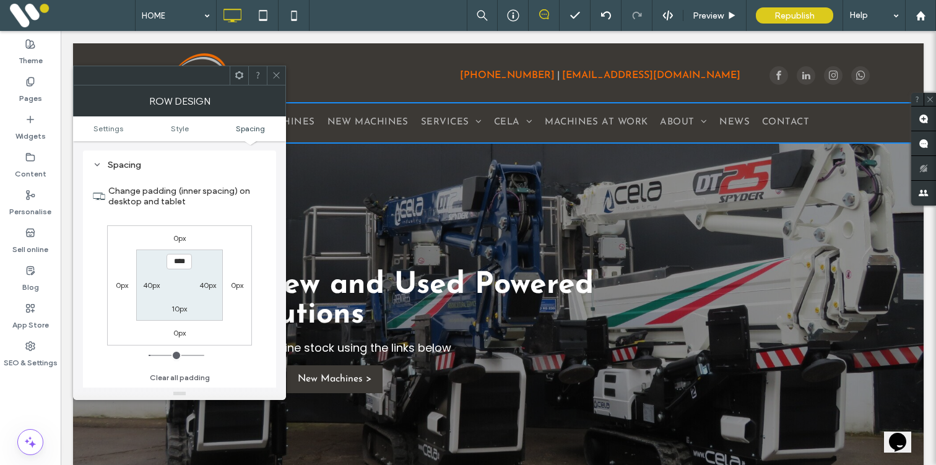
click at [180, 311] on label "10px" at bounding box center [179, 308] width 15 height 9
type input "*"
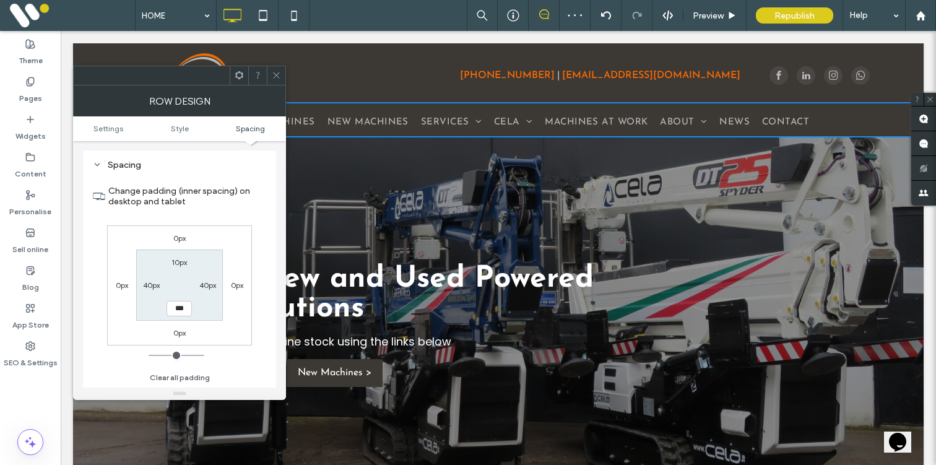
click at [174, 306] on input "***" at bounding box center [179, 308] width 25 height 15
type input "*"
type input "***"
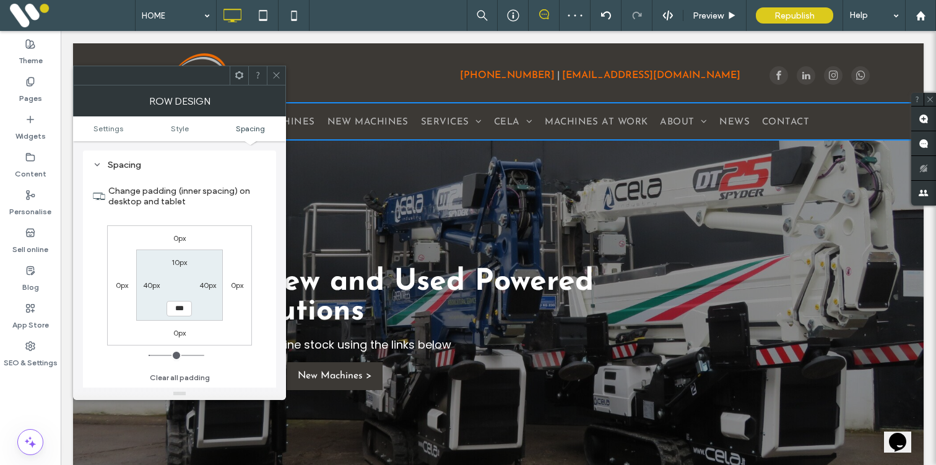
click at [279, 76] on icon at bounding box center [276, 75] width 9 height 9
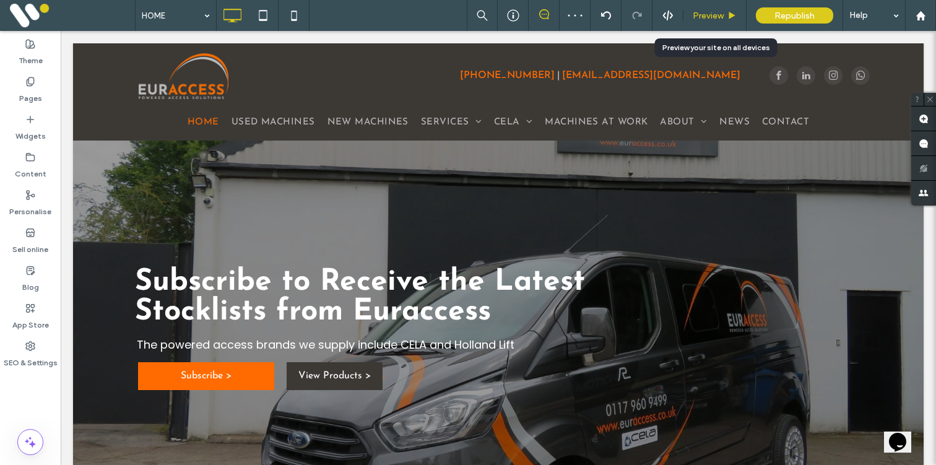
click at [709, 11] on span "Preview" at bounding box center [708, 16] width 31 height 11
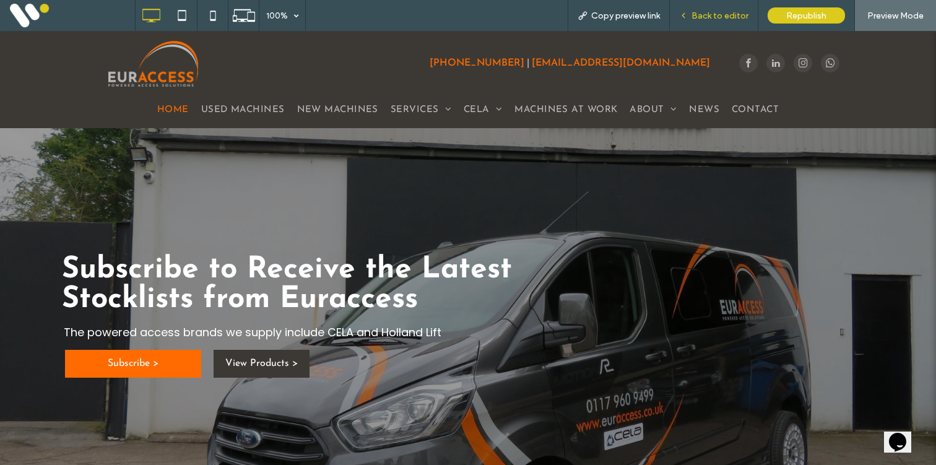
click at [687, 26] on div "Back to editor" at bounding box center [714, 15] width 89 height 31
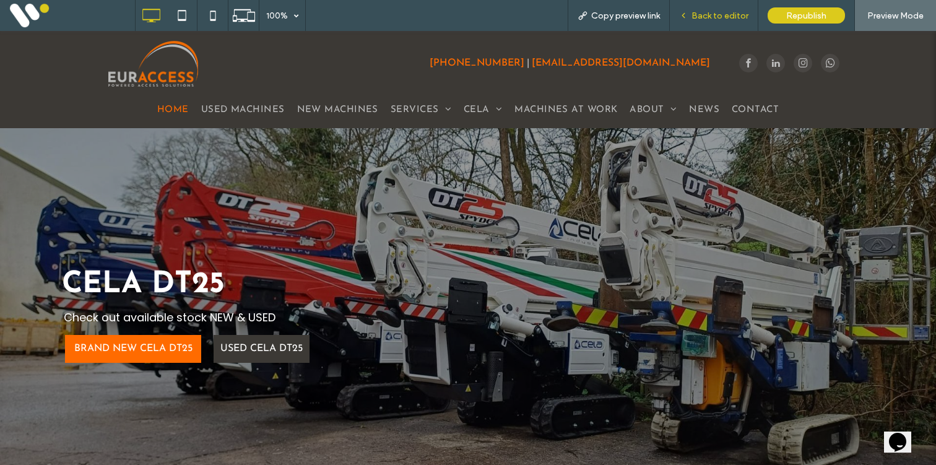
click at [702, 25] on div "Back to editor" at bounding box center [714, 15] width 89 height 31
click at [702, 17] on span "Back to editor" at bounding box center [720, 16] width 57 height 11
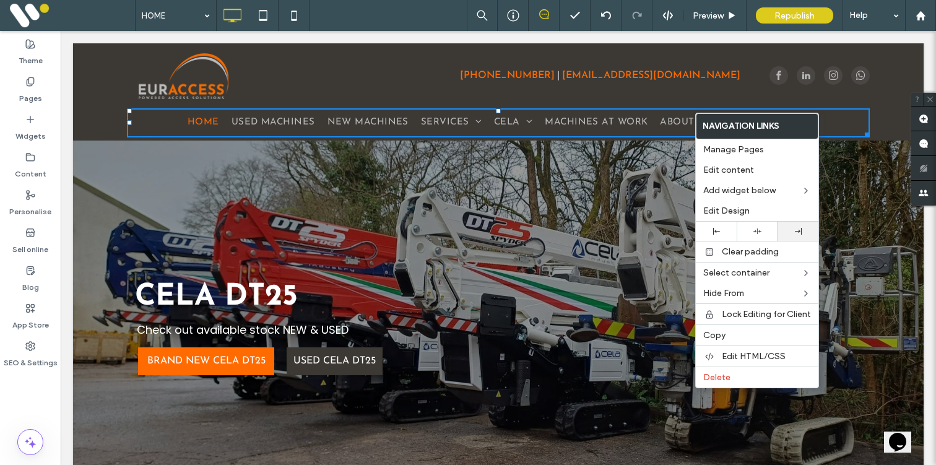
click at [791, 230] on div at bounding box center [798, 231] width 28 height 7
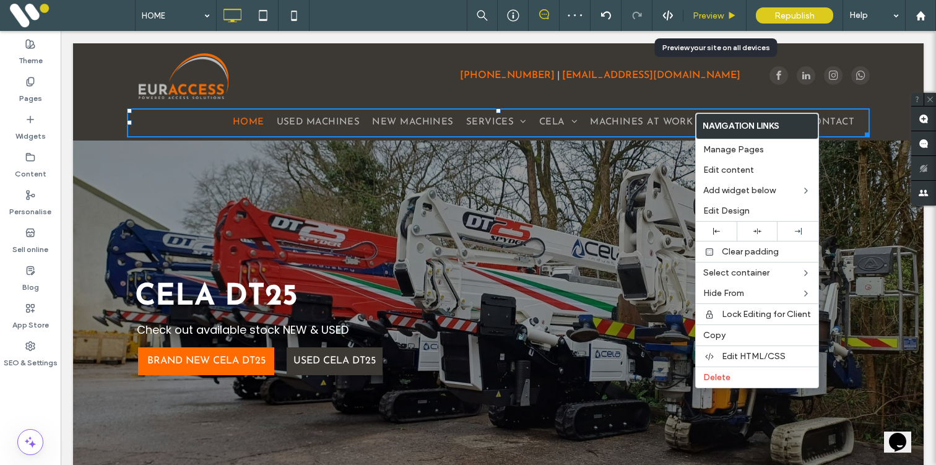
click at [718, 12] on span "Preview" at bounding box center [708, 16] width 31 height 11
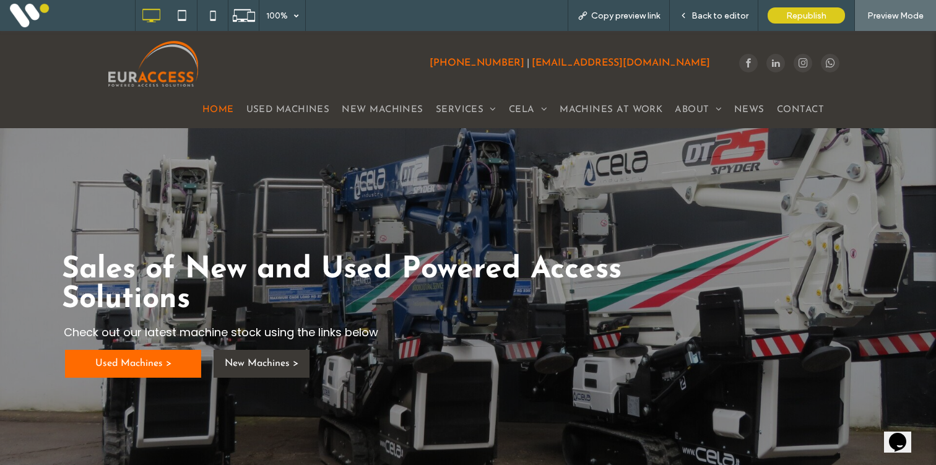
click at [718, 12] on span "Back to editor" at bounding box center [720, 16] width 57 height 11
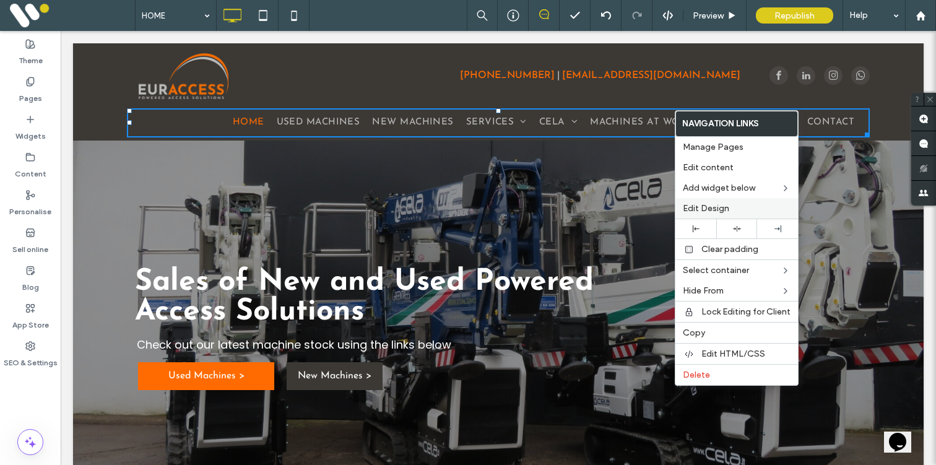
click at [693, 204] on span "Edit Design" at bounding box center [706, 208] width 46 height 11
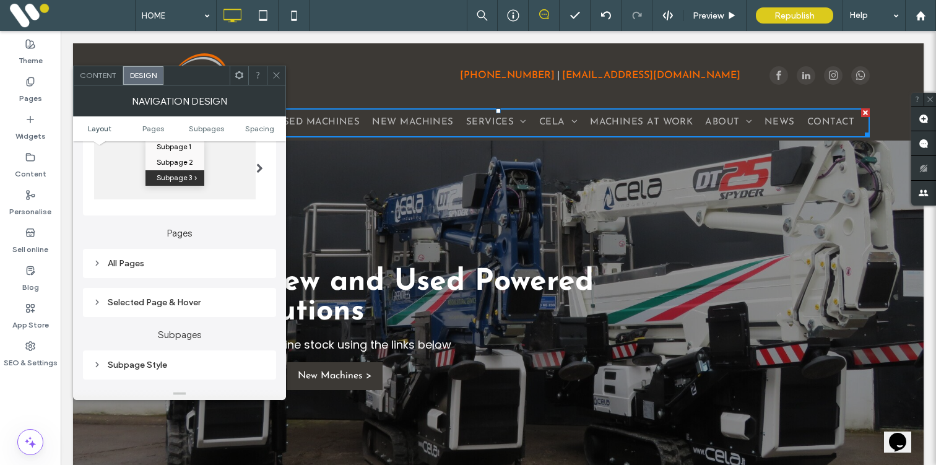
click at [202, 266] on div "All Pages" at bounding box center [179, 263] width 173 height 11
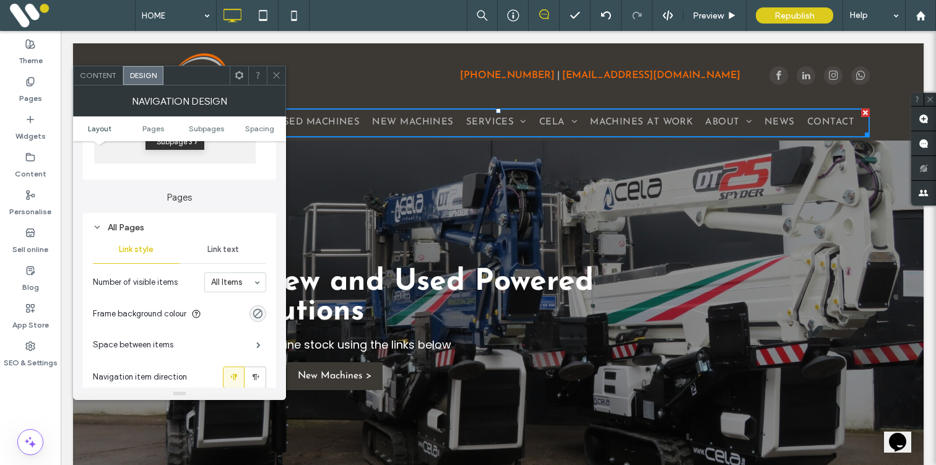
click at [211, 248] on span "Link text" at bounding box center [223, 250] width 32 height 10
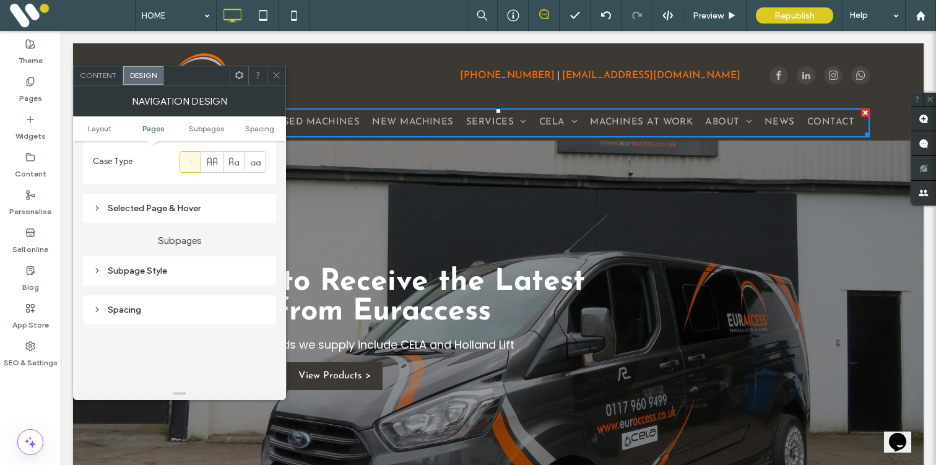
click at [167, 315] on div "Spacing" at bounding box center [179, 310] width 173 height 11
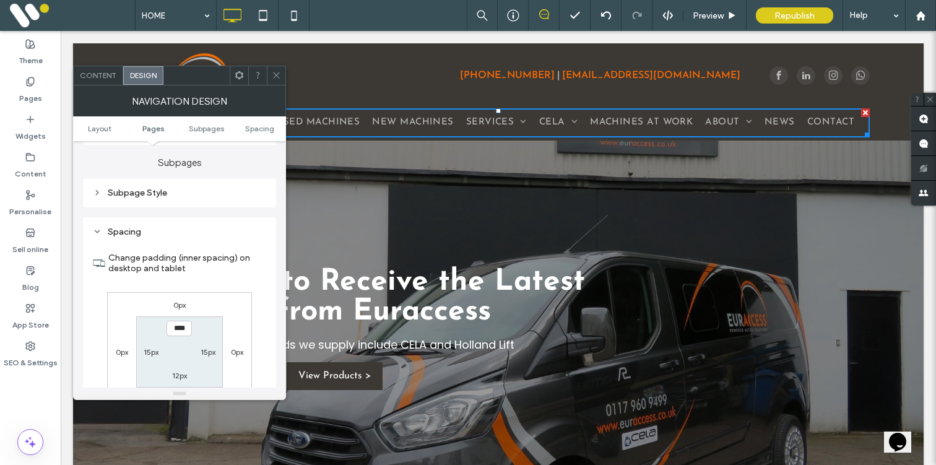
scroll to position [673, 0]
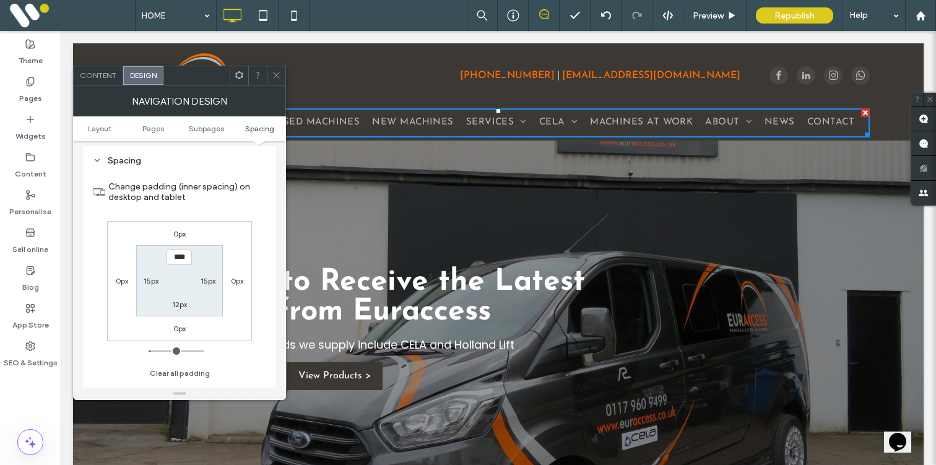
click at [206, 285] on label "15px" at bounding box center [208, 280] width 15 height 9
type input "**"
type input "*"
type input "***"
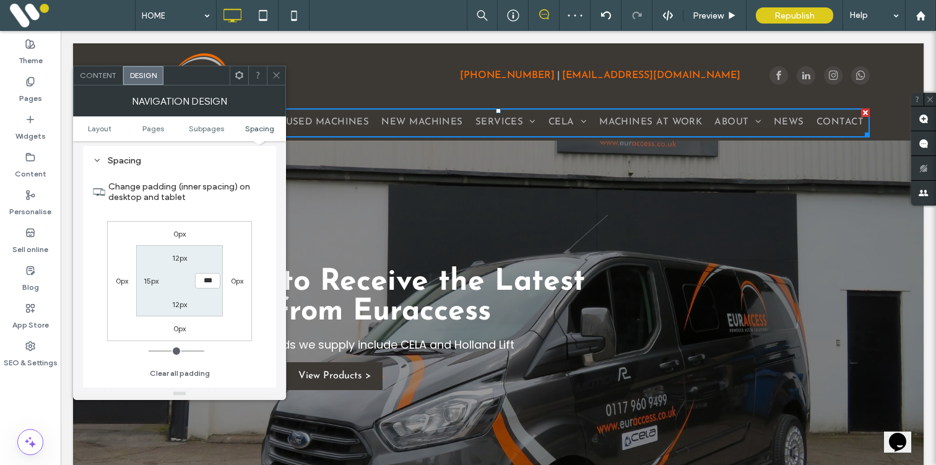
click at [277, 75] on icon at bounding box center [276, 75] width 9 height 9
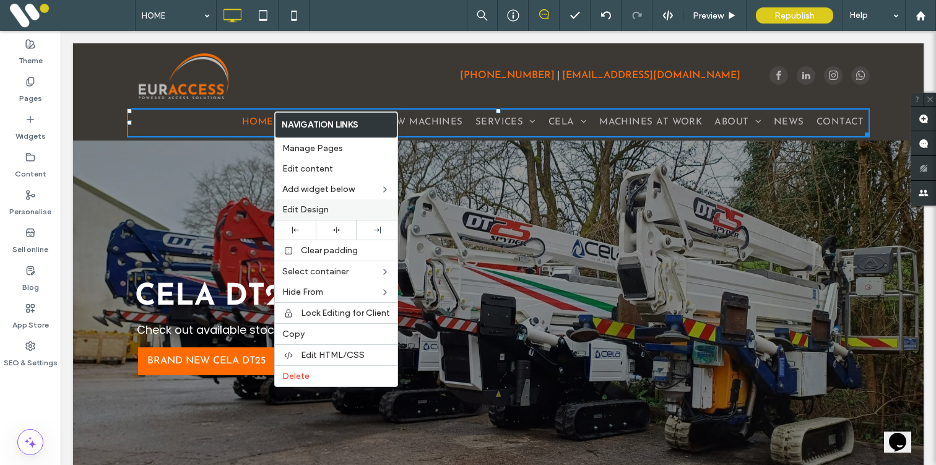
click at [297, 203] on div "Edit Design" at bounding box center [336, 209] width 123 height 20
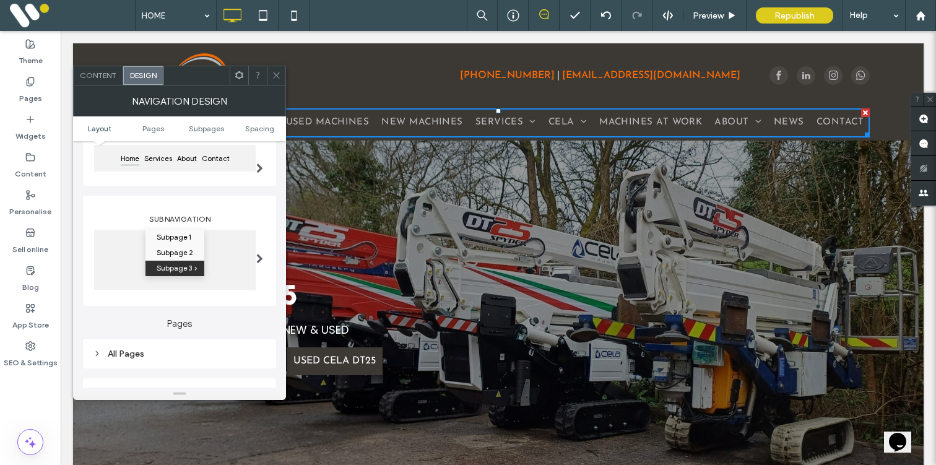
scroll to position [149, 0]
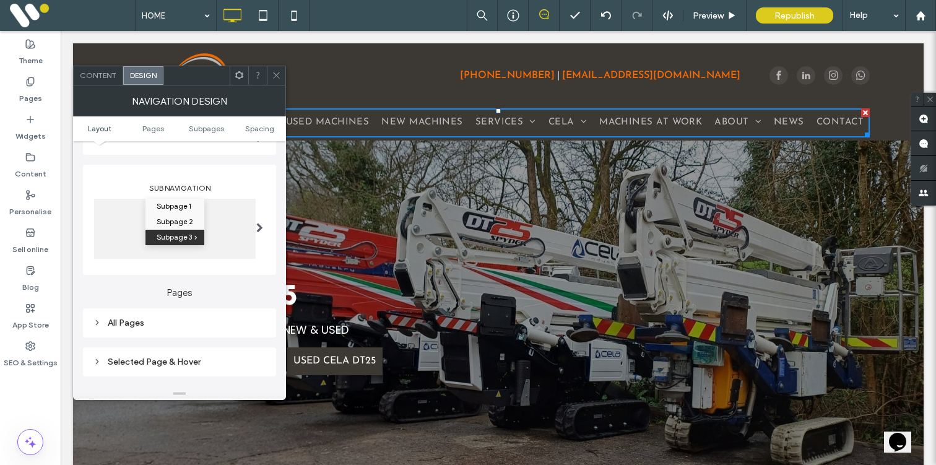
click at [178, 334] on div "All Pages" at bounding box center [179, 322] width 193 height 29
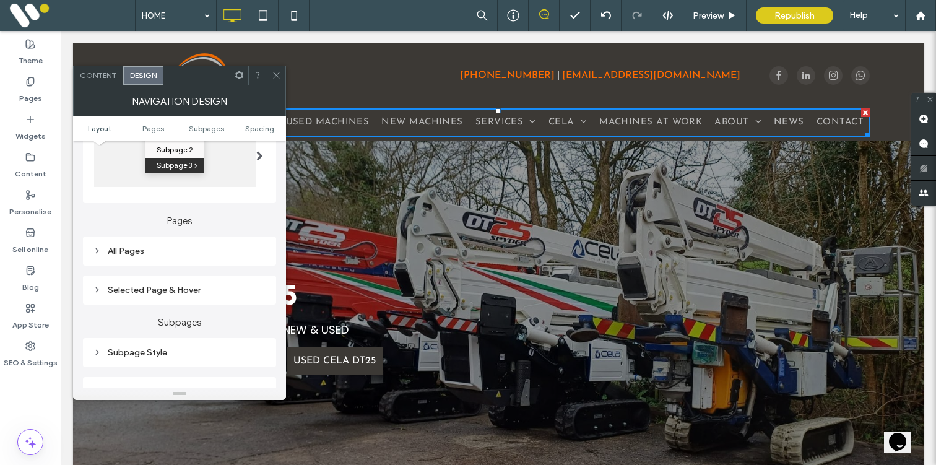
click at [155, 259] on div "All Pages" at bounding box center [179, 251] width 173 height 17
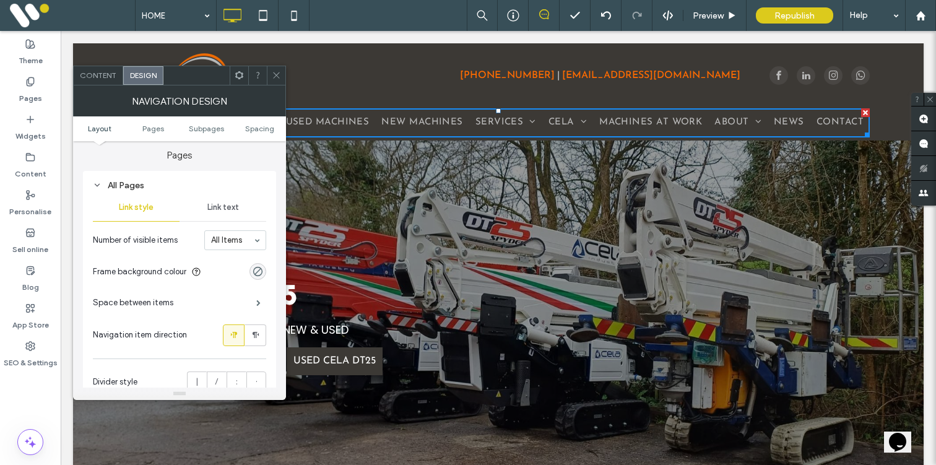
scroll to position [332, 0]
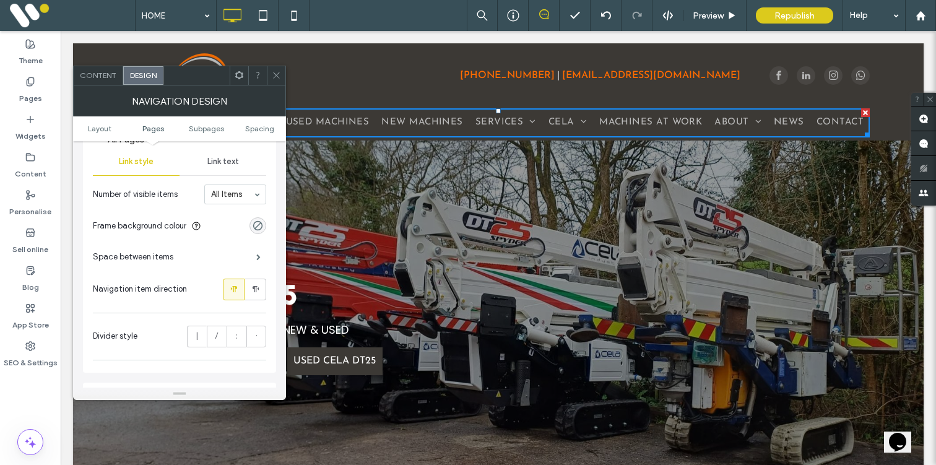
click at [159, 251] on div "Space between items" at bounding box center [179, 256] width 173 height 31
click at [260, 255] on span at bounding box center [258, 257] width 4 height 6
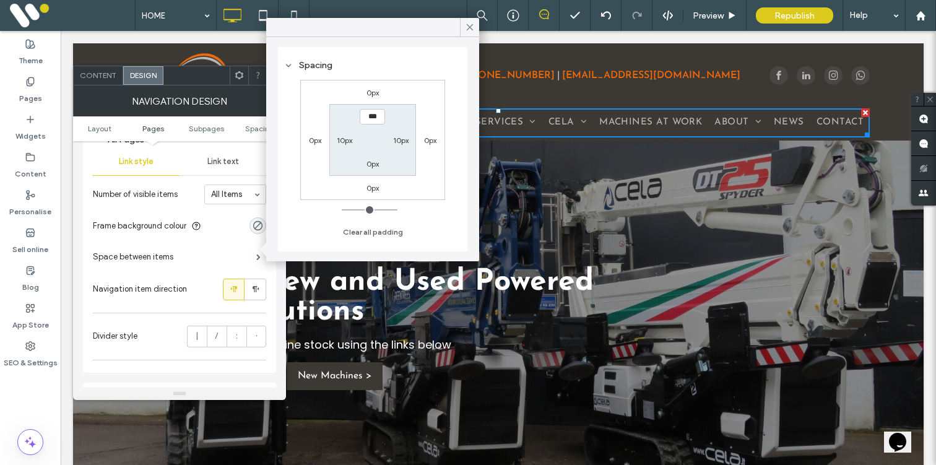
click at [342, 142] on label "10px" at bounding box center [344, 140] width 15 height 9
type input "**"
type input "****"
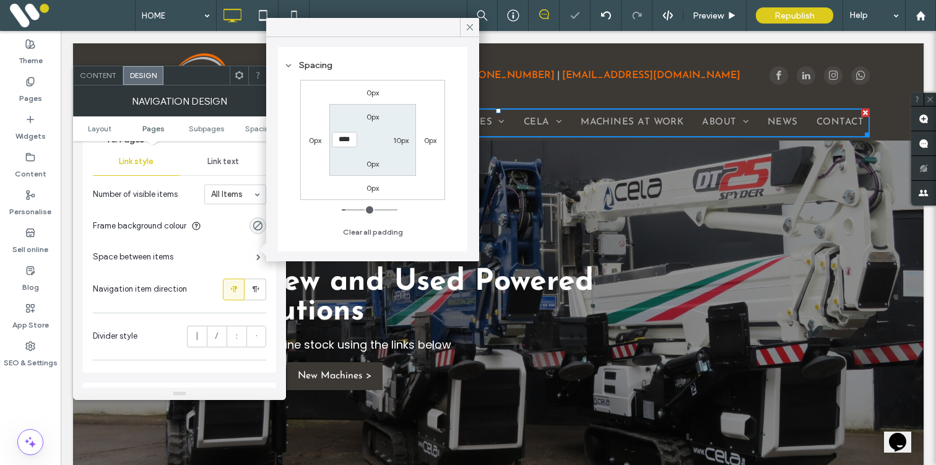
click at [404, 139] on label "10px" at bounding box center [400, 140] width 15 height 9
type input "**"
type input "*"
type input "***"
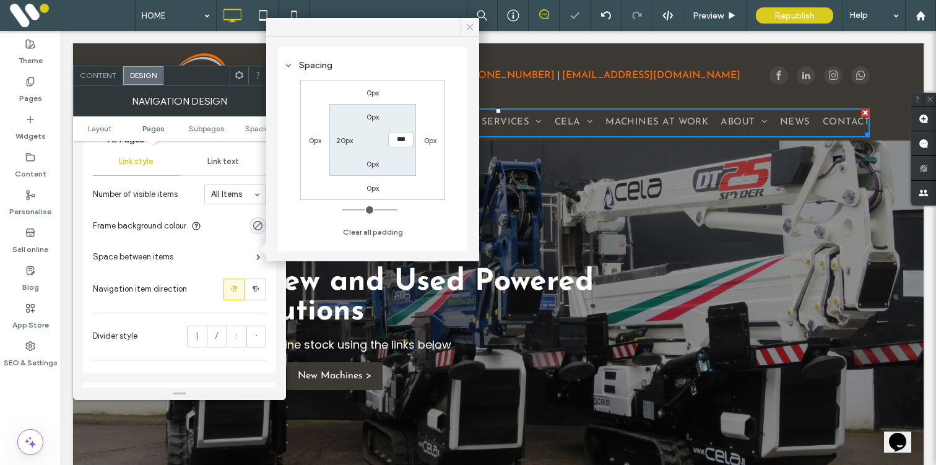
click at [472, 27] on icon at bounding box center [469, 27] width 11 height 11
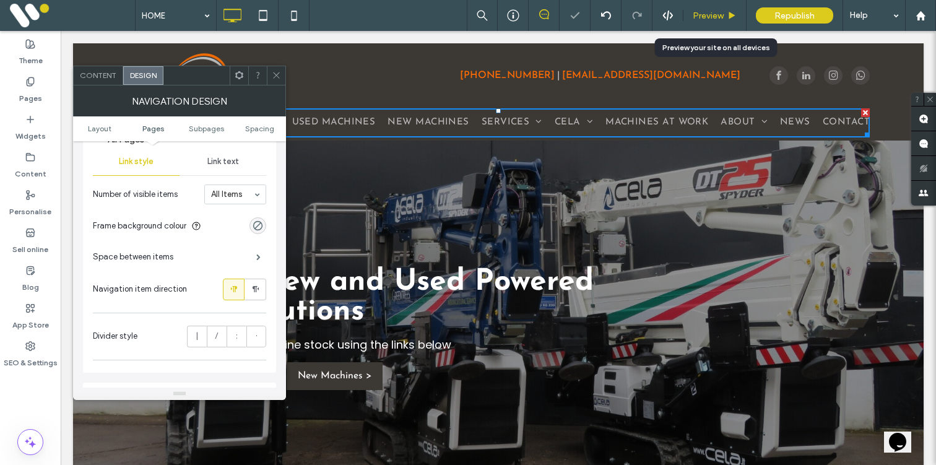
click at [719, 13] on span "Preview" at bounding box center [708, 16] width 31 height 11
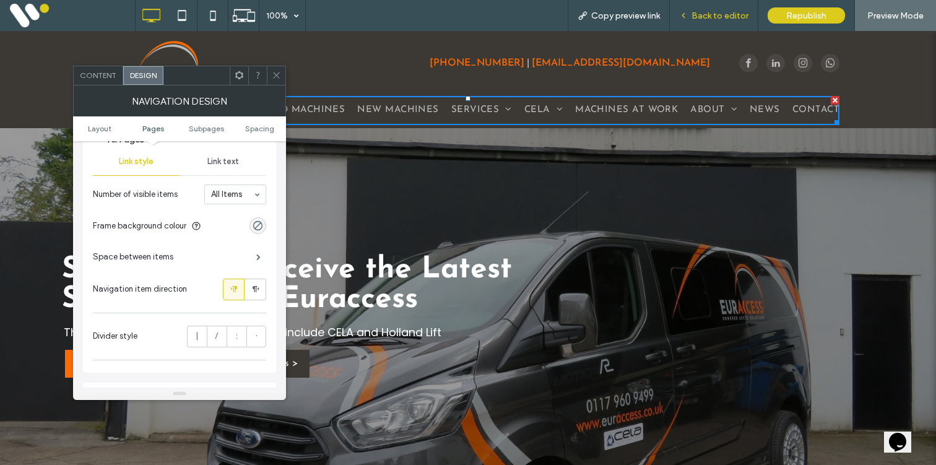
click at [688, 16] on icon at bounding box center [683, 15] width 9 height 9
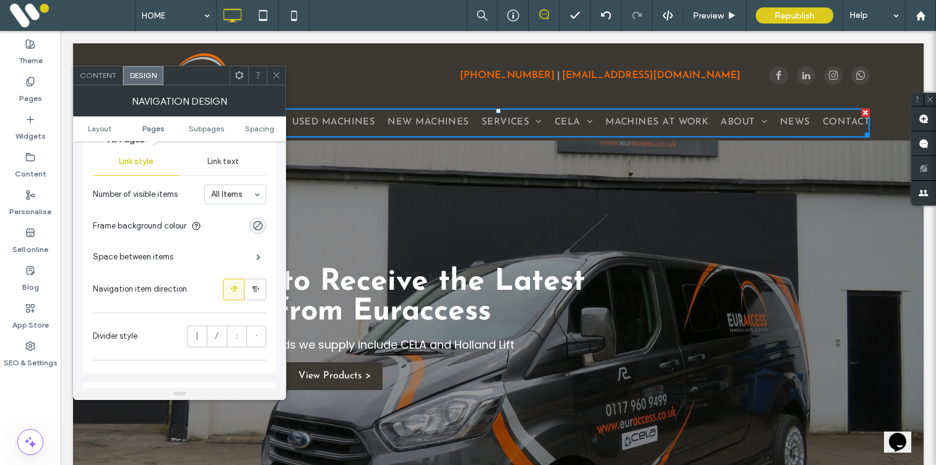
click at [275, 80] on span at bounding box center [276, 75] width 9 height 19
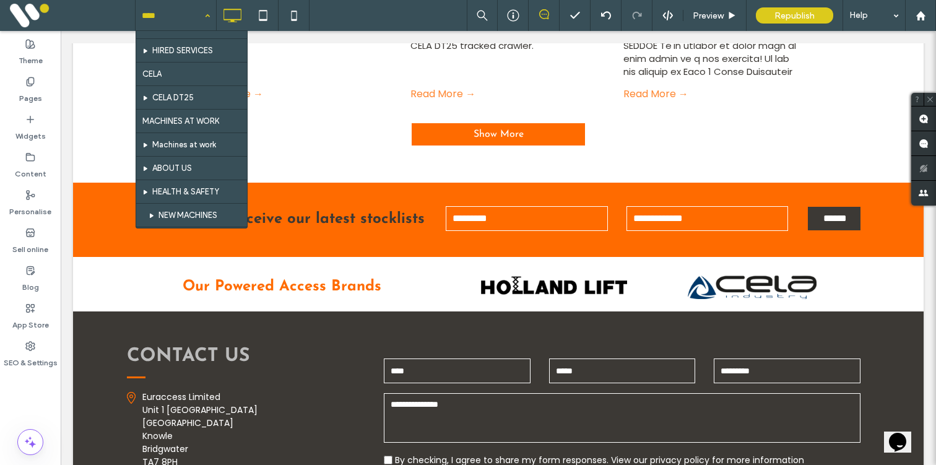
scroll to position [186, 0]
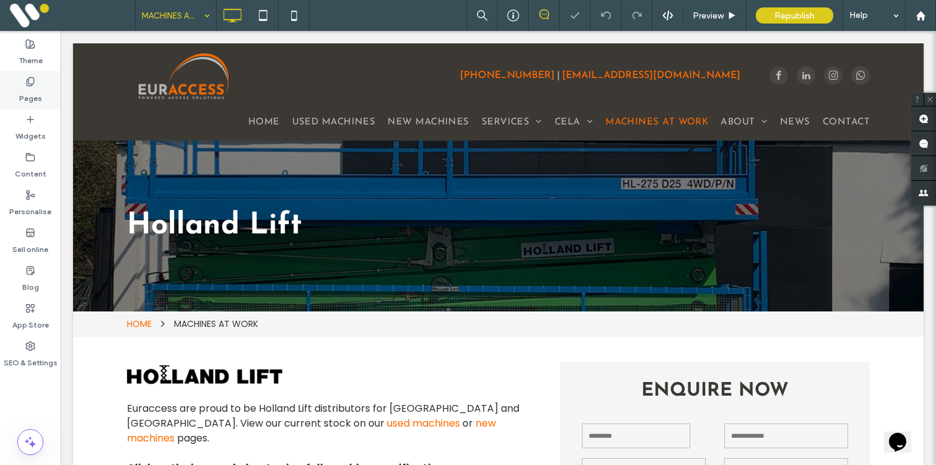
click at [32, 90] on label "Pages" at bounding box center [30, 95] width 23 height 17
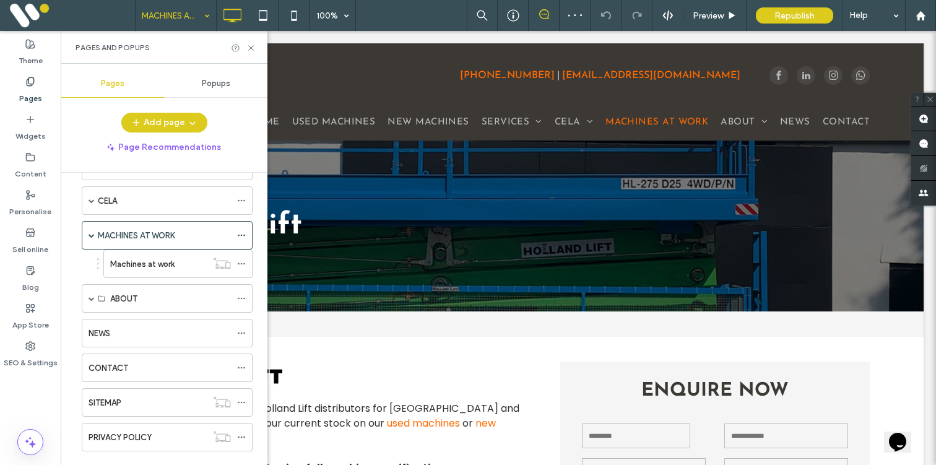
scroll to position [153, 0]
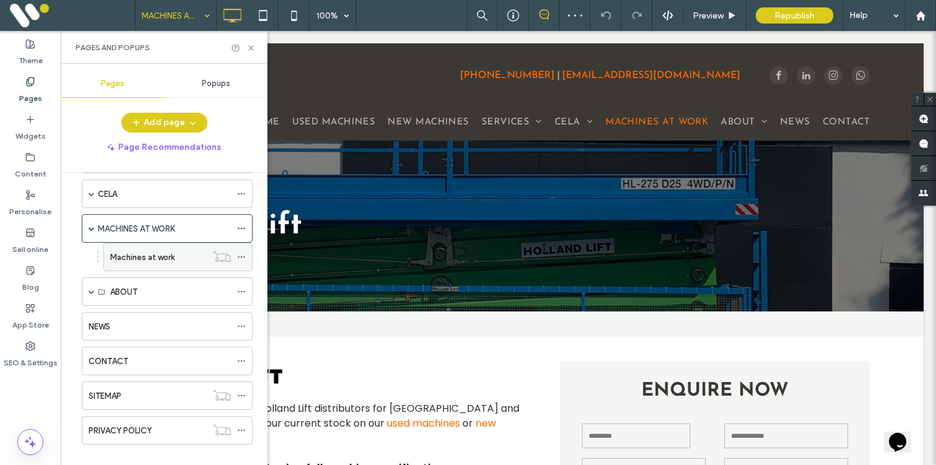
click at [129, 254] on label "Machines at work" at bounding box center [142, 257] width 64 height 22
click at [250, 50] on icon at bounding box center [250, 47] width 9 height 9
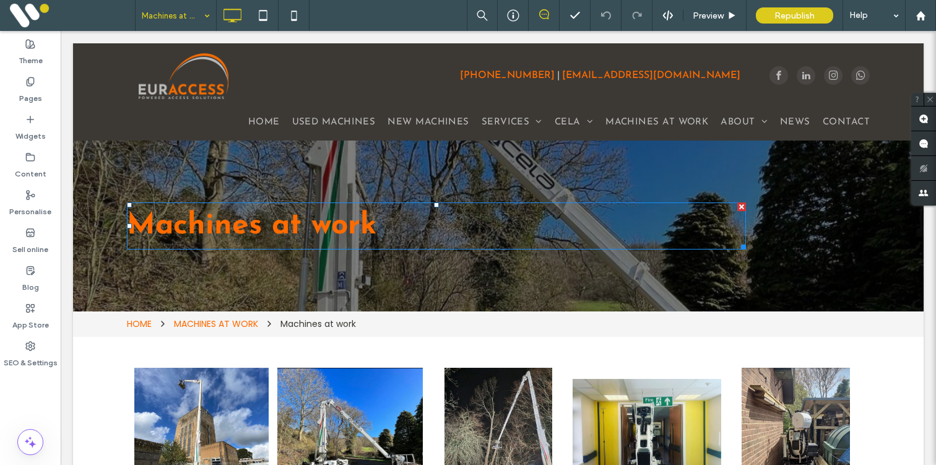
click at [185, 228] on span "Machines at work" at bounding box center [252, 226] width 250 height 30
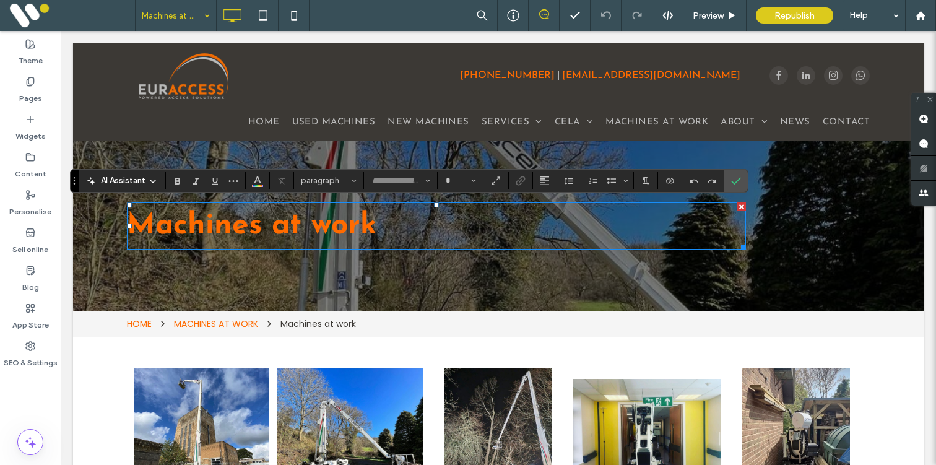
type input "**********"
type input "**"
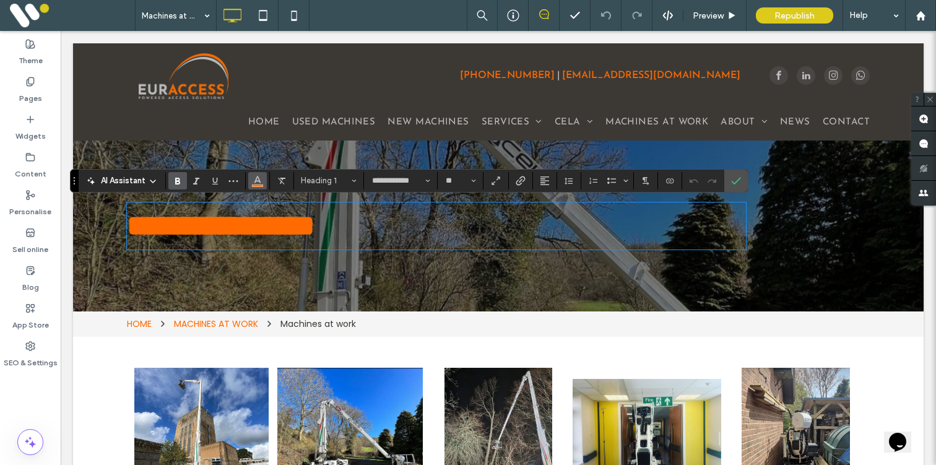
click at [256, 181] on icon "Colour" at bounding box center [258, 180] width 10 height 10
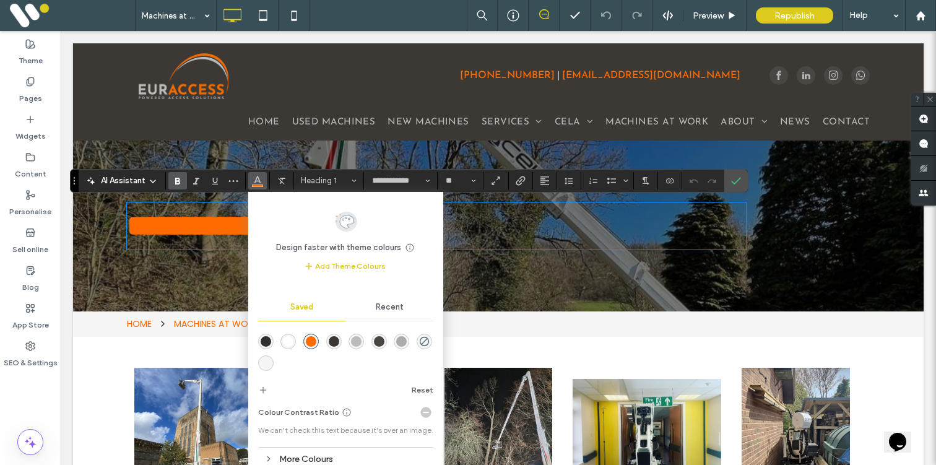
click at [287, 339] on div "rgba(255,255,255,1)" at bounding box center [288, 341] width 11 height 11
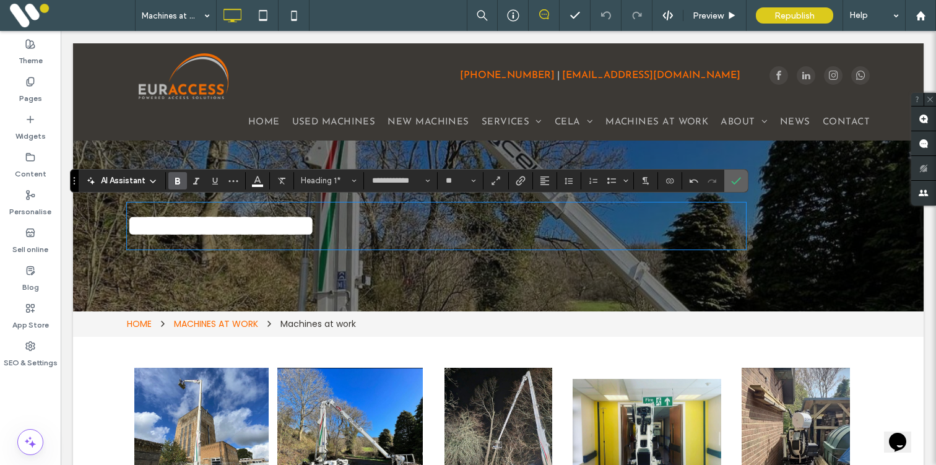
click at [734, 181] on icon "Confirm" at bounding box center [736, 181] width 10 height 10
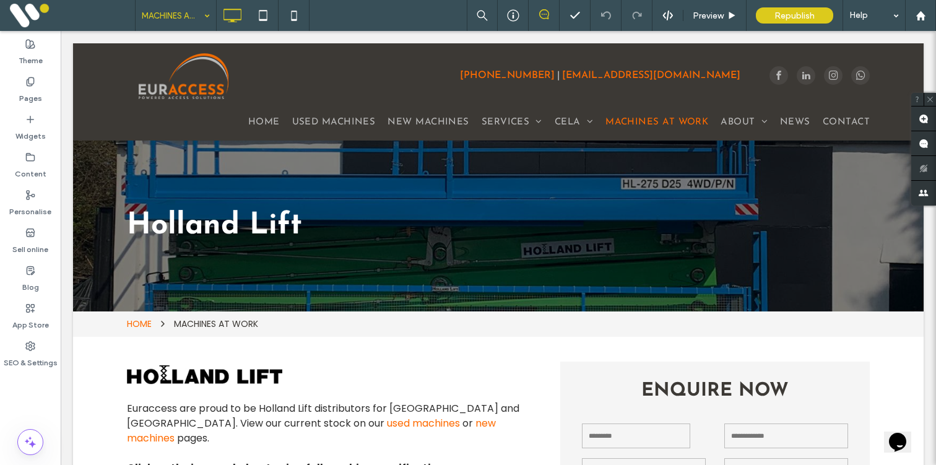
click at [168, 23] on input at bounding box center [173, 15] width 62 height 31
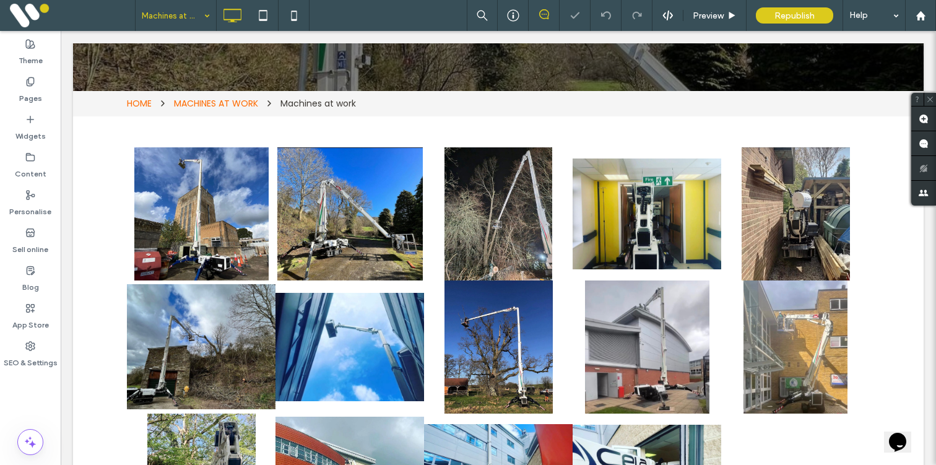
scroll to position [230, 0]
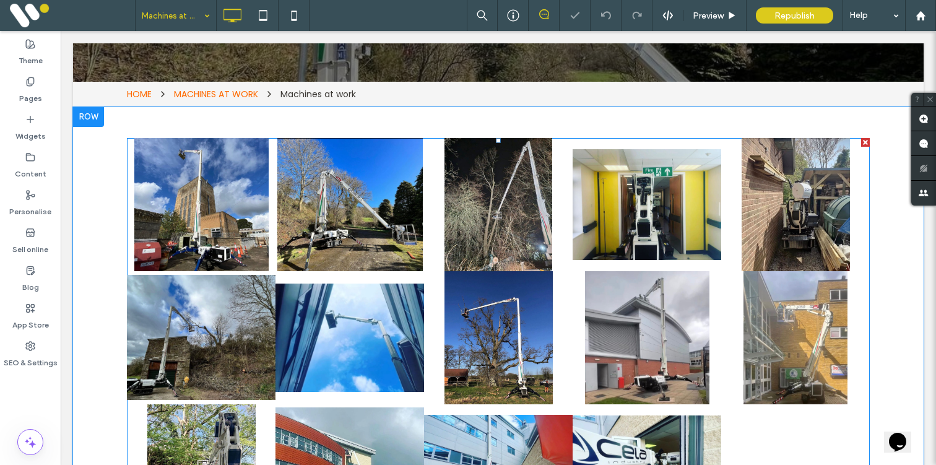
click at [238, 253] on link at bounding box center [201, 204] width 149 height 133
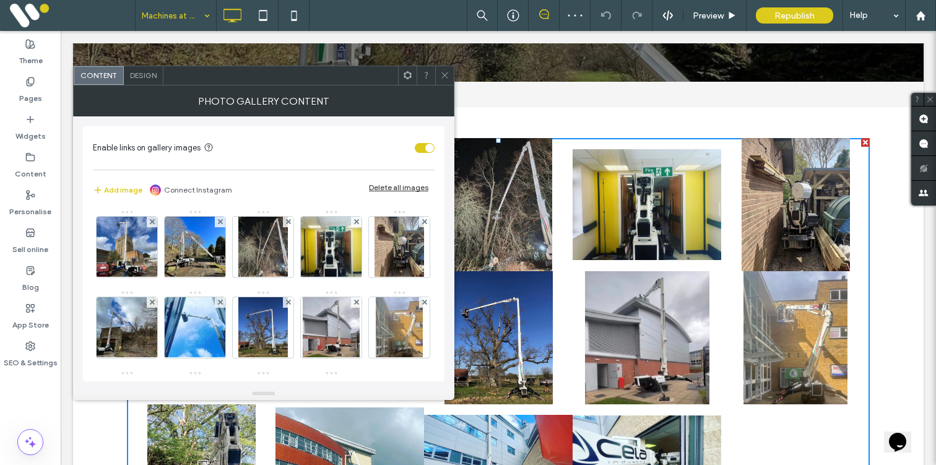
click at [145, 76] on span "Design" at bounding box center [143, 75] width 27 height 9
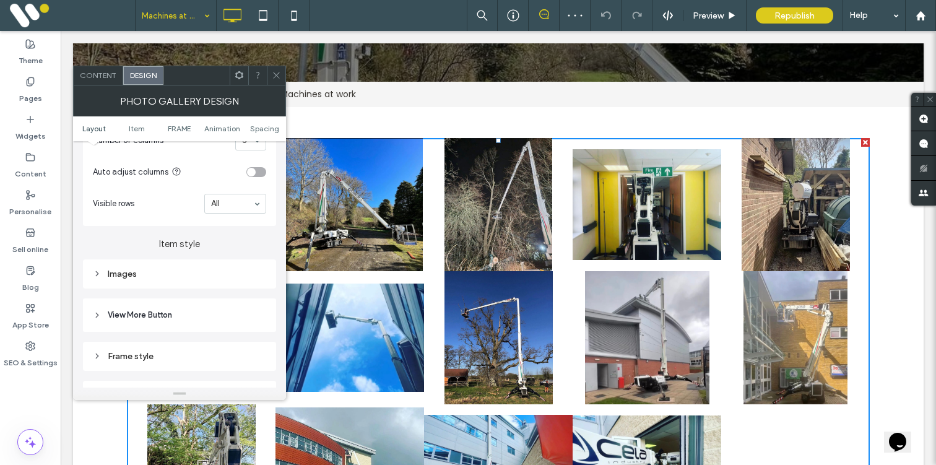
click at [207, 275] on div "Images" at bounding box center [179, 274] width 173 height 11
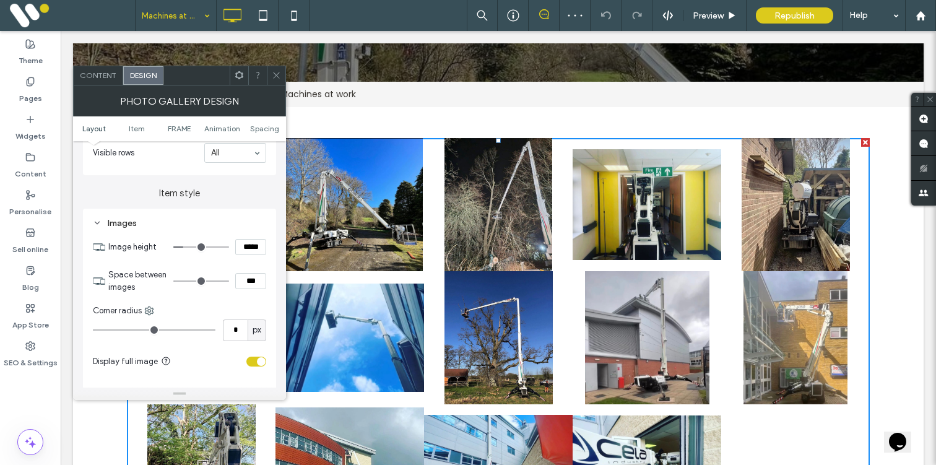
scroll to position [0, 0]
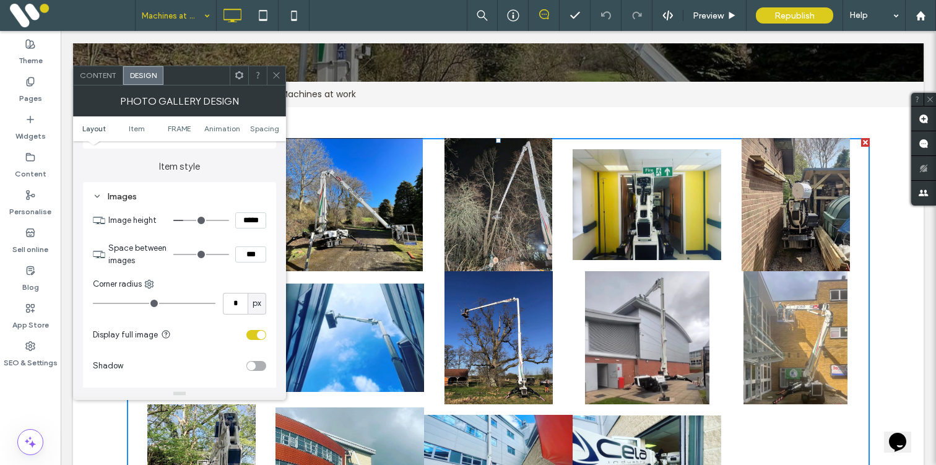
click at [253, 338] on div "toggle" at bounding box center [256, 335] width 20 height 10
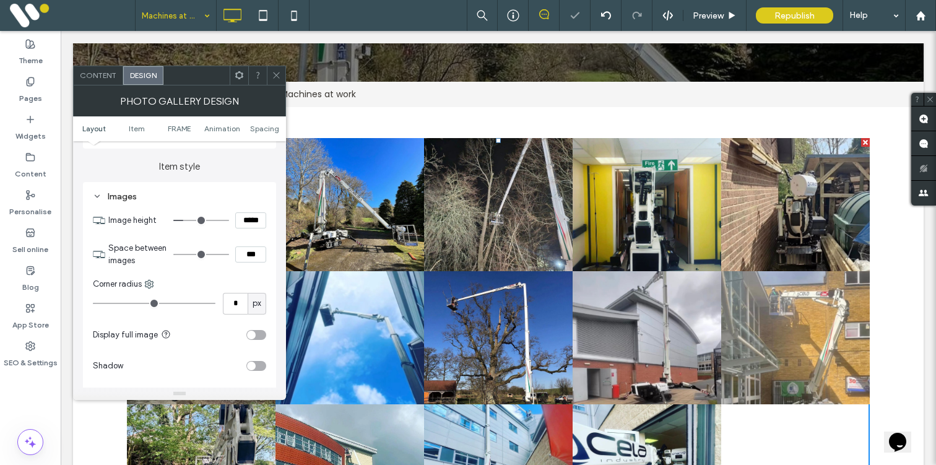
click at [239, 257] on input "***" at bounding box center [250, 254] width 31 height 16
type input "****"
type input "**"
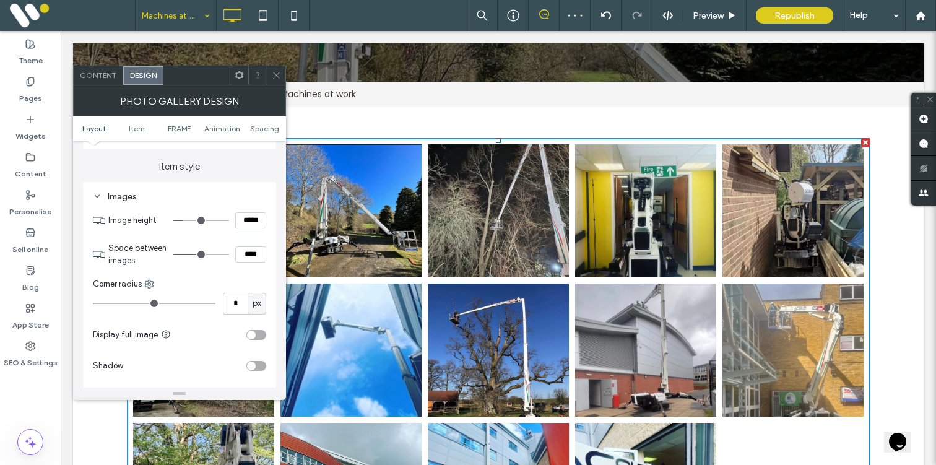
click at [248, 223] on input "*****" at bounding box center [250, 220] width 31 height 16
type input "*****"
type input "***"
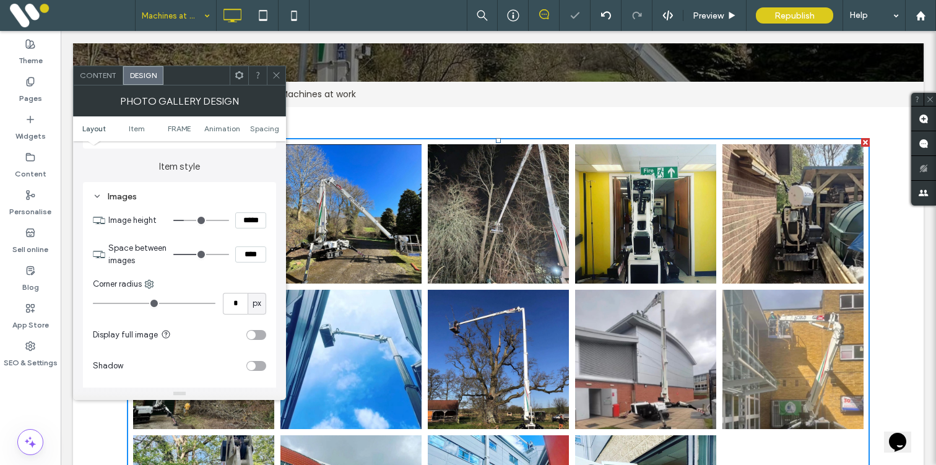
click at [276, 76] on icon at bounding box center [276, 75] width 9 height 9
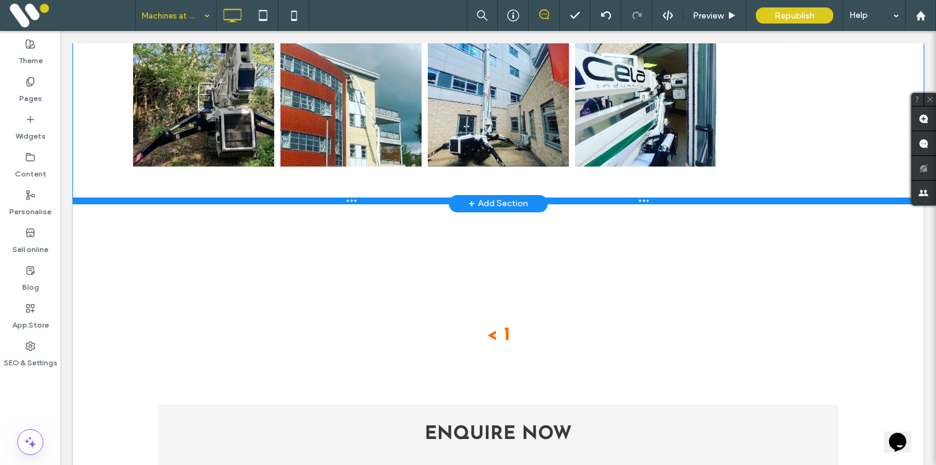
click at [91, 202] on div at bounding box center [498, 201] width 851 height 6
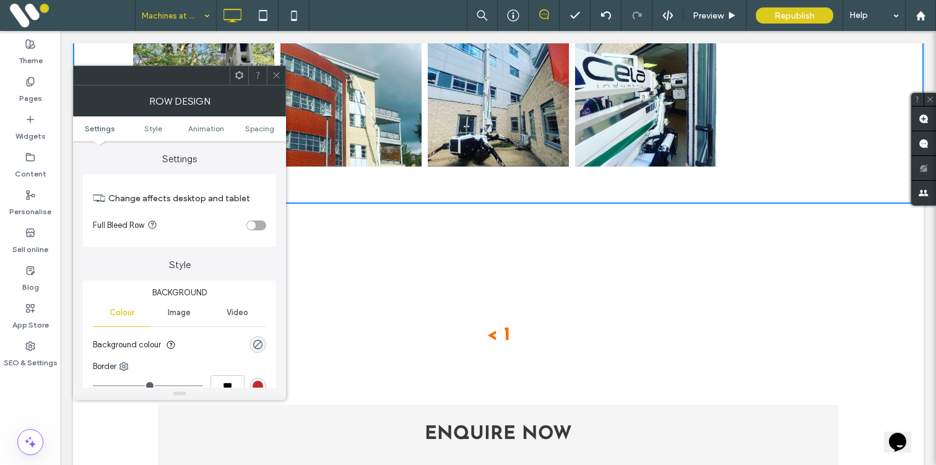
click at [277, 71] on icon at bounding box center [276, 75] width 9 height 9
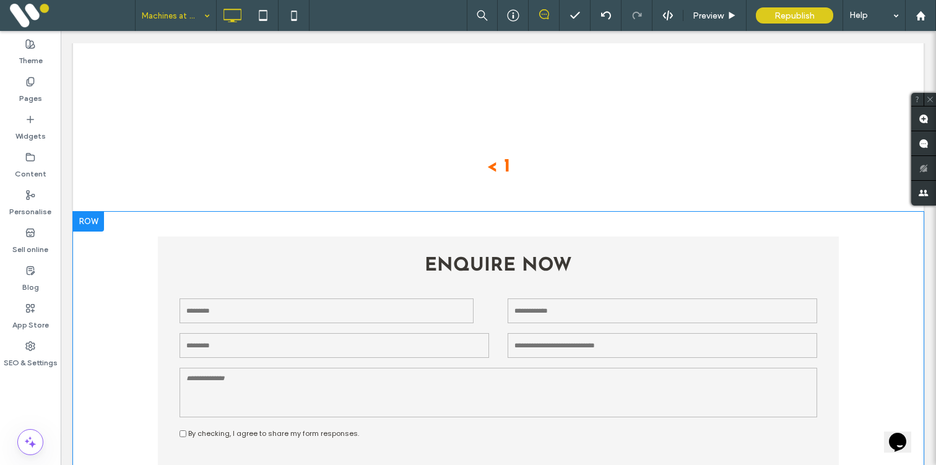
scroll to position [743, 0]
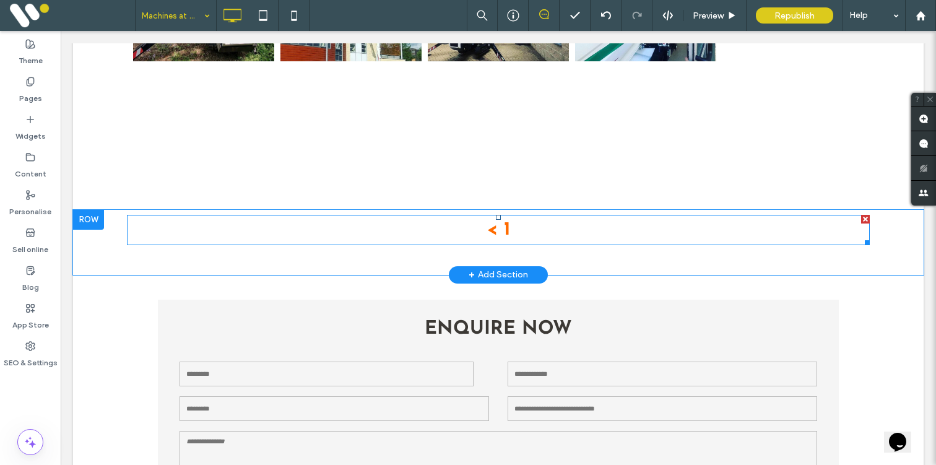
click at [499, 224] on span at bounding box center [501, 229] width 6 height 19
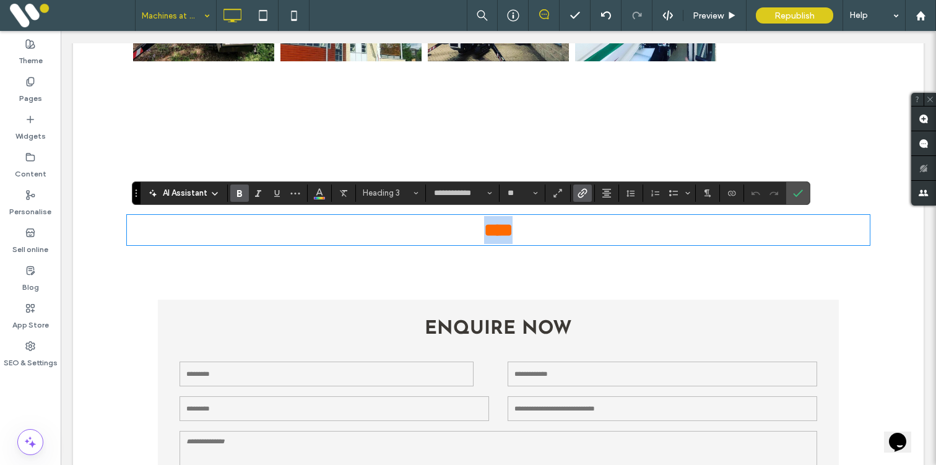
click at [513, 226] on span at bounding box center [513, 230] width 0 height 18
drag, startPoint x: 506, startPoint y: 226, endPoint x: 489, endPoint y: 226, distance: 18.0
click at [489, 226] on h3 "* *" at bounding box center [498, 230] width 743 height 28
click at [592, 197] on section at bounding box center [583, 193] width 24 height 17
click at [587, 196] on icon "Link" at bounding box center [583, 193] width 10 height 10
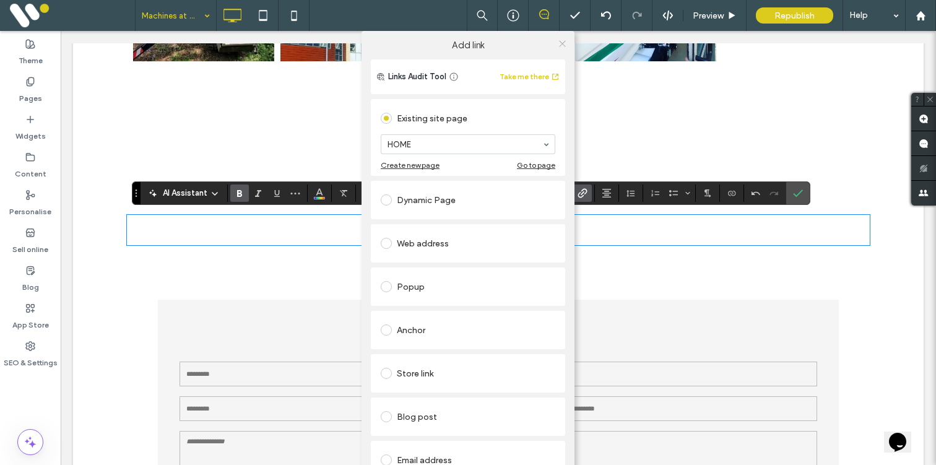
click at [559, 46] on icon at bounding box center [562, 43] width 9 height 9
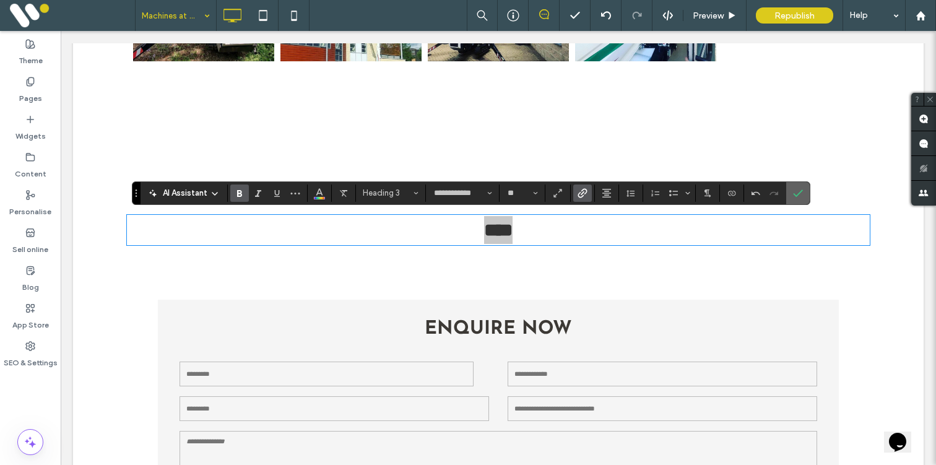
click at [799, 193] on use "Confirm" at bounding box center [798, 192] width 10 height 7
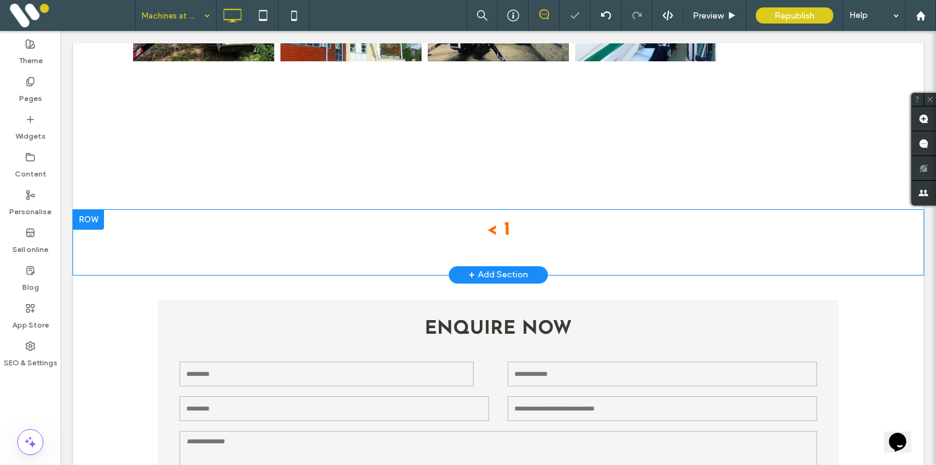
click at [100, 221] on div at bounding box center [88, 220] width 31 height 20
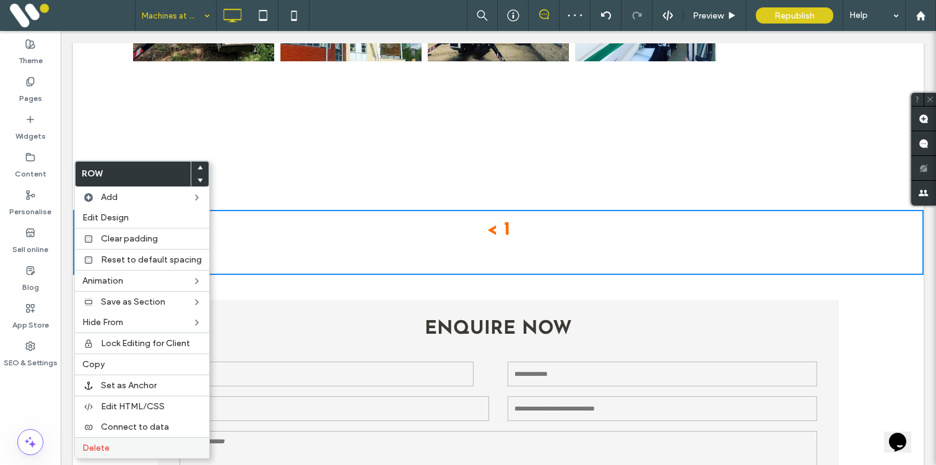
click at [111, 441] on div "Delete" at bounding box center [142, 447] width 134 height 21
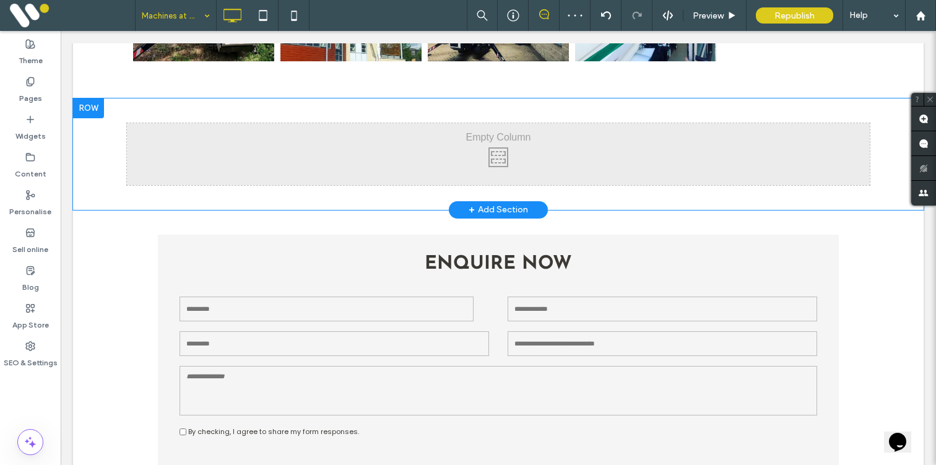
click at [97, 106] on div at bounding box center [88, 108] width 31 height 20
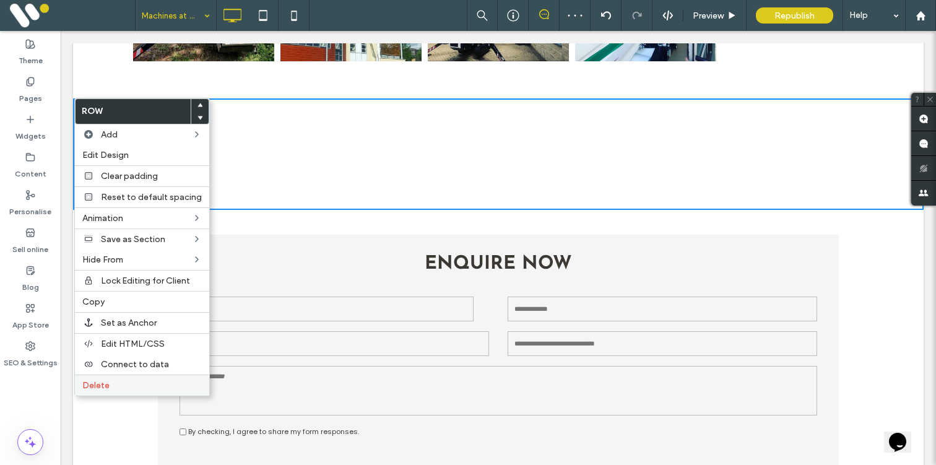
click at [108, 378] on div "Delete" at bounding box center [142, 385] width 134 height 21
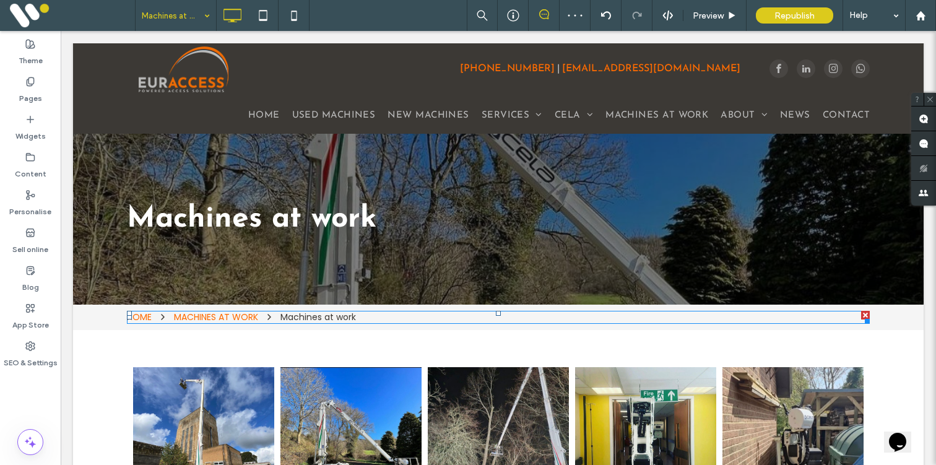
scroll to position [0, 0]
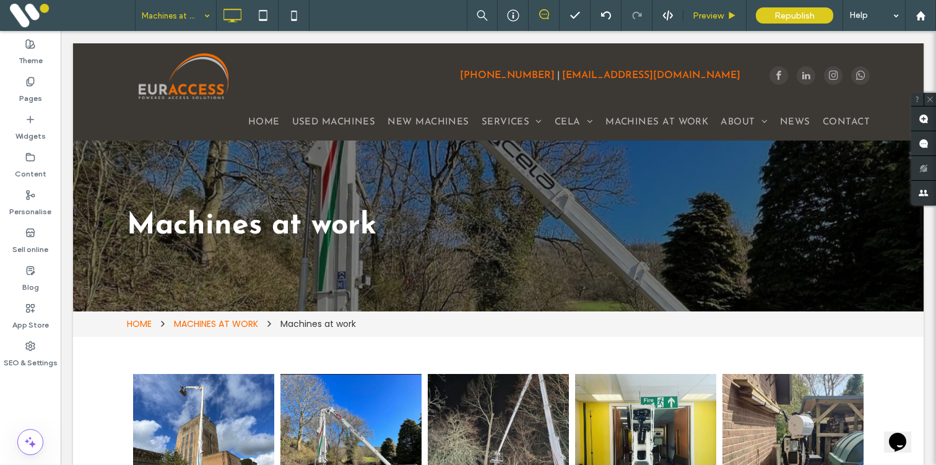
click at [708, 9] on div "Preview" at bounding box center [715, 15] width 63 height 31
click at [719, 16] on span "Preview" at bounding box center [708, 16] width 31 height 11
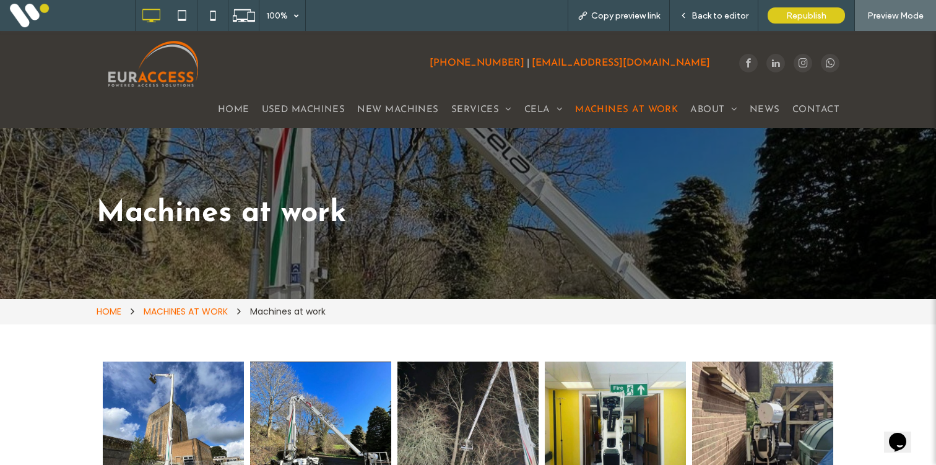
click at [638, 106] on span "MACHINES AT WORK" at bounding box center [626, 110] width 103 height 14
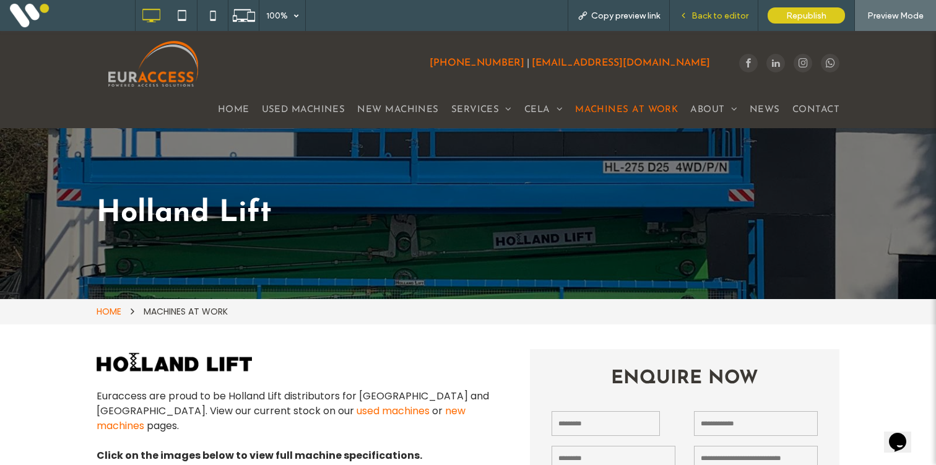
click at [702, 7] on div "Back to editor" at bounding box center [714, 15] width 89 height 31
click at [695, 23] on div "Back to editor" at bounding box center [714, 15] width 89 height 31
click at [696, 19] on span "Back to editor" at bounding box center [720, 16] width 57 height 11
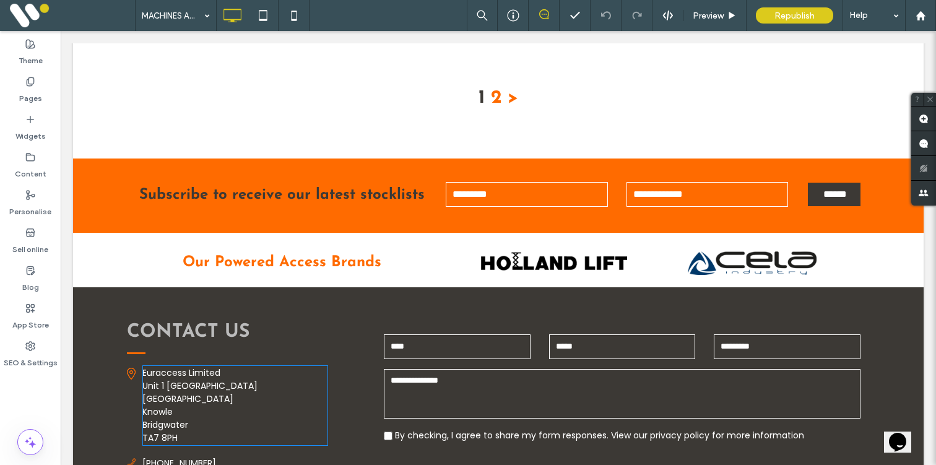
scroll to position [1230, 0]
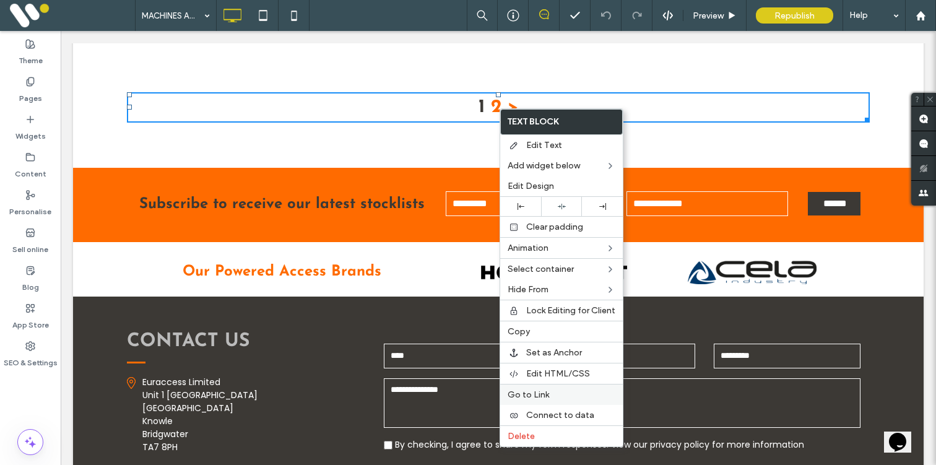
click at [519, 393] on span "Go to Link" at bounding box center [528, 394] width 41 height 11
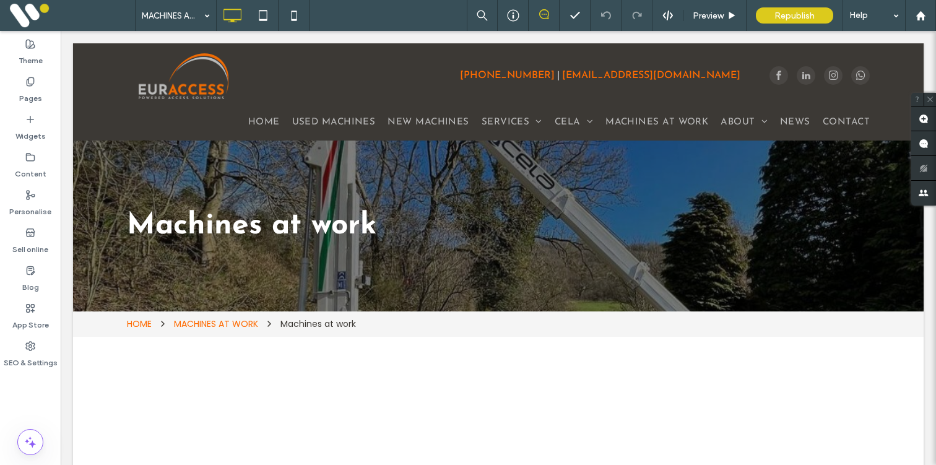
scroll to position [0, 0]
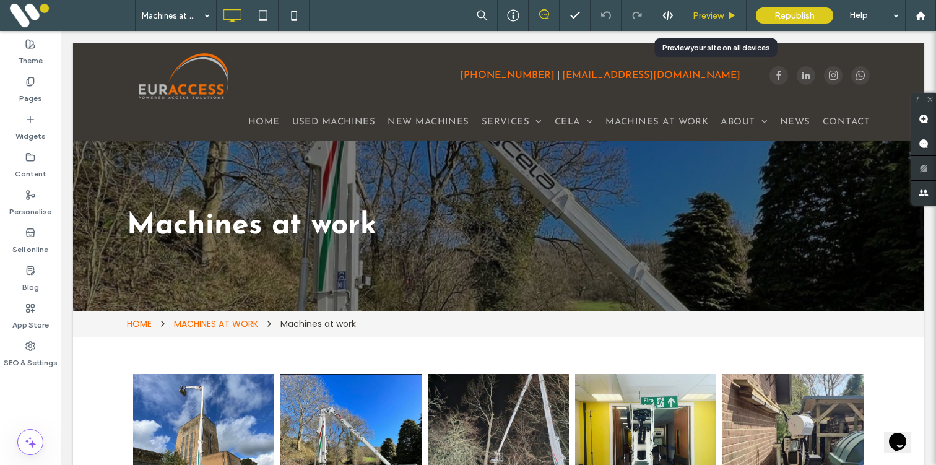
click at [697, 14] on span "Preview" at bounding box center [708, 16] width 31 height 11
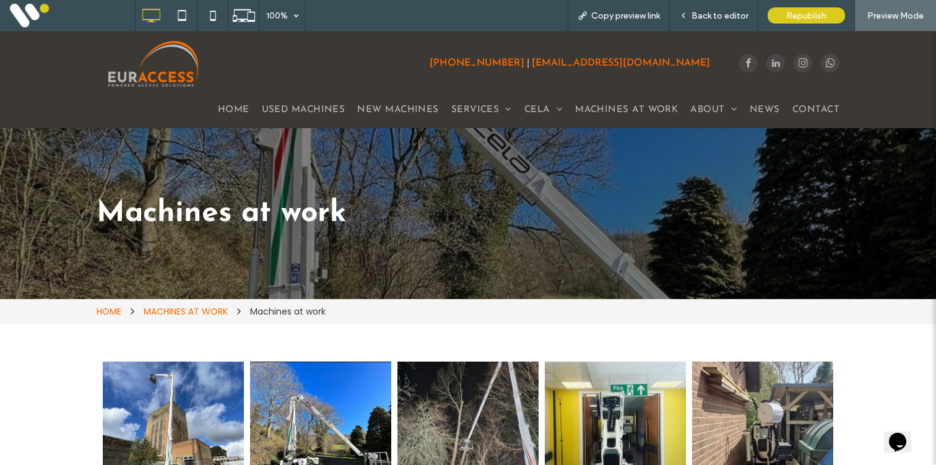
click at [697, 14] on span "Back to editor" at bounding box center [720, 16] width 57 height 11
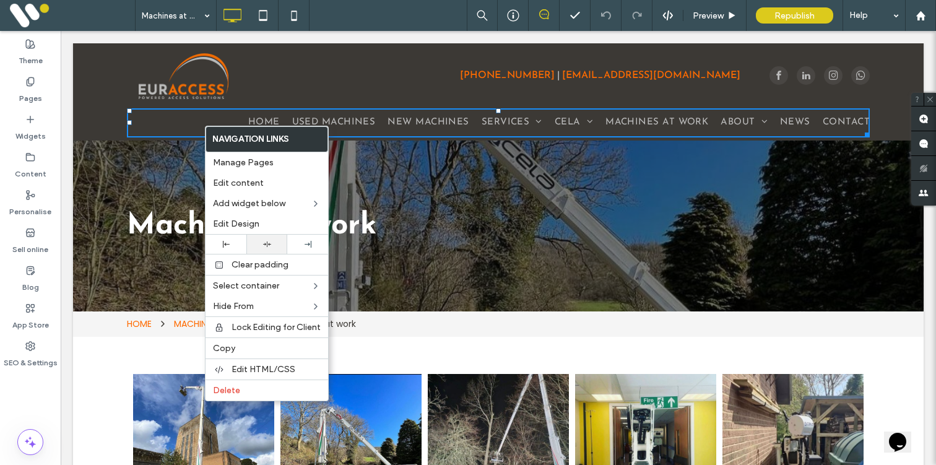
click at [267, 252] on div at bounding box center [266, 244] width 41 height 19
click at [437, 193] on div "Machines at work Click To Paste Row + Add Section" at bounding box center [498, 226] width 851 height 171
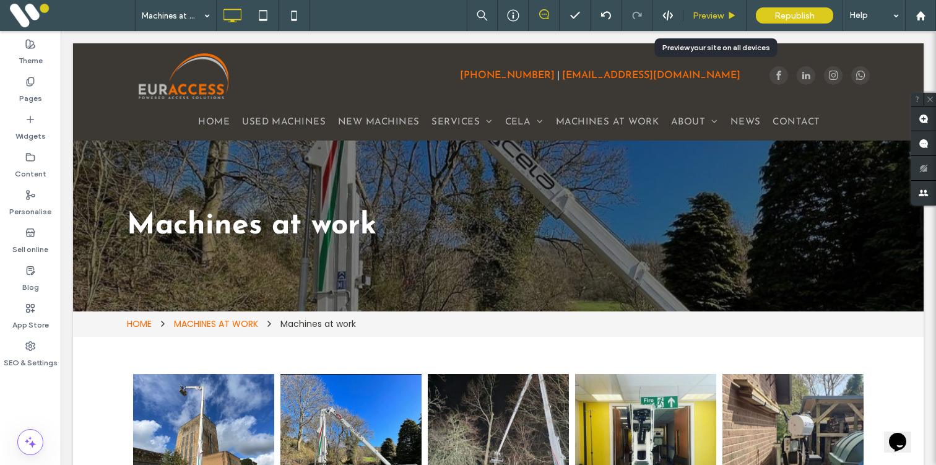
click at [722, 20] on span "Preview" at bounding box center [708, 16] width 31 height 11
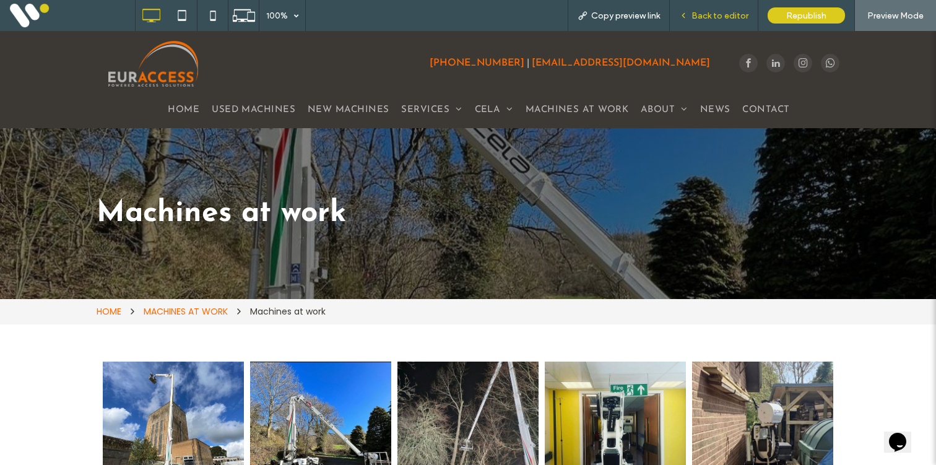
click at [732, 23] on div "Back to editor" at bounding box center [714, 15] width 89 height 31
click at [699, 21] on div "Back to editor" at bounding box center [714, 15] width 89 height 31
click at [699, 16] on span "Back to editor" at bounding box center [720, 16] width 57 height 11
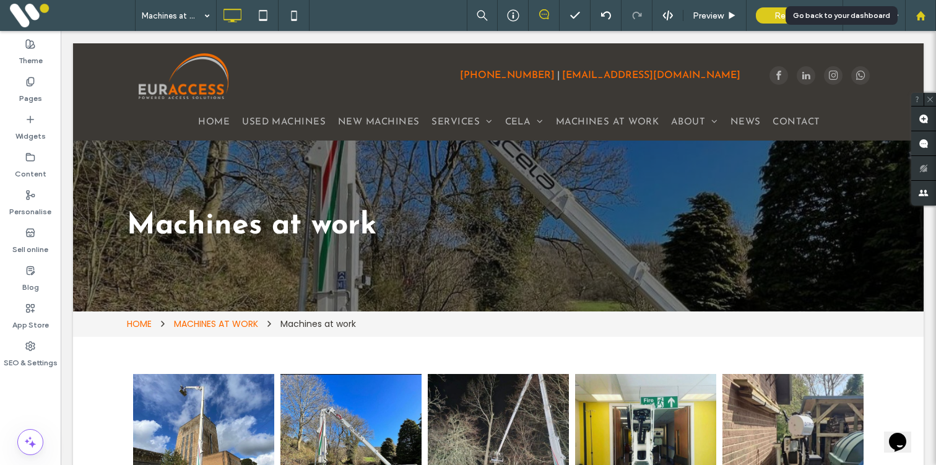
click at [926, 13] on div at bounding box center [921, 16] width 30 height 11
